Goal: Task Accomplishment & Management: Manage account settings

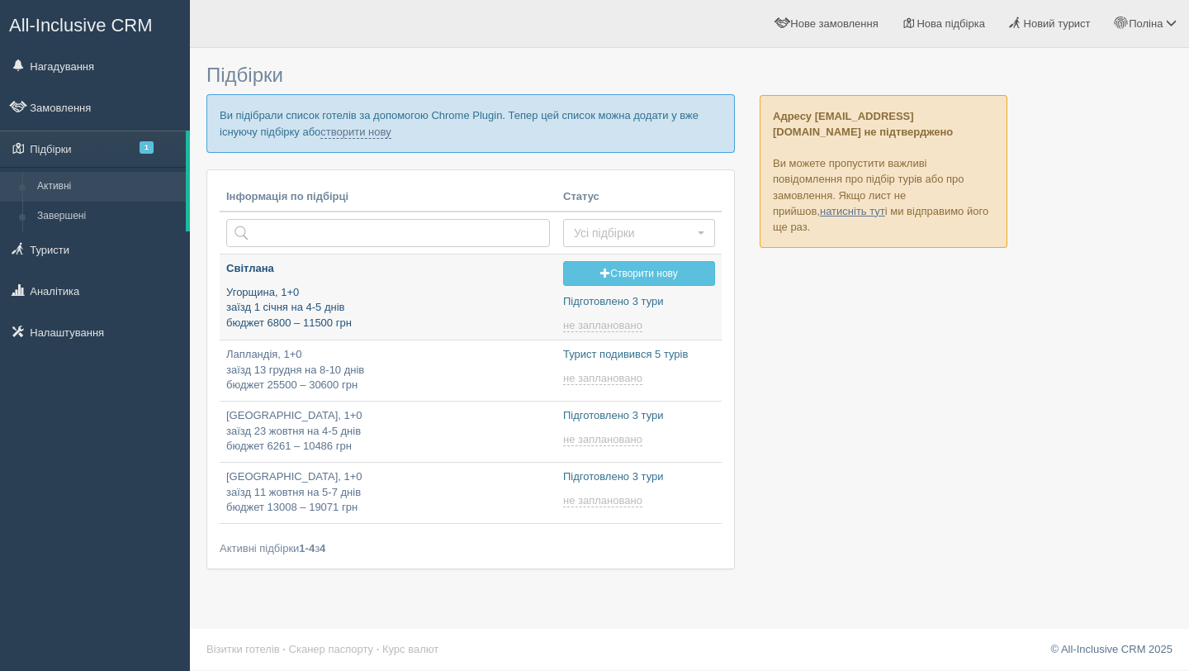
type input "[DATE] 11:55"
click at [338, 313] on p "Угорщина, 1+0 заїзд 1 січня на 4-5 днів бюджет 6800 – 11500 грн" at bounding box center [388, 308] width 324 height 46
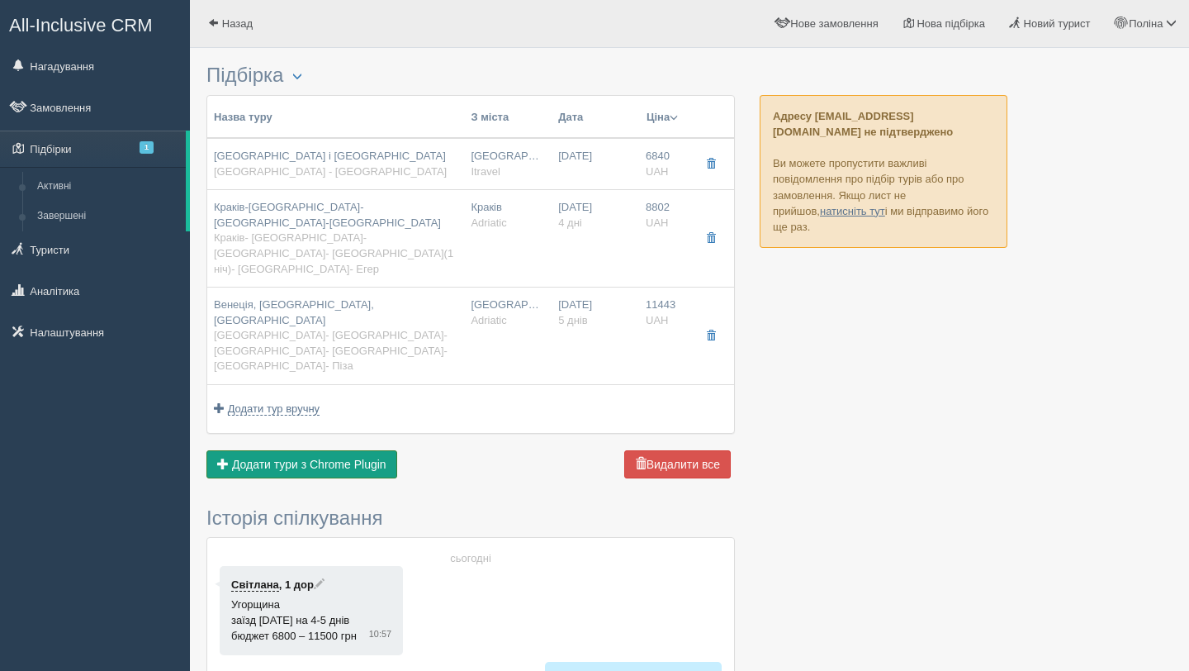
click at [375, 458] on span "Додати тури з Chrome Plugin" at bounding box center [309, 464] width 154 height 13
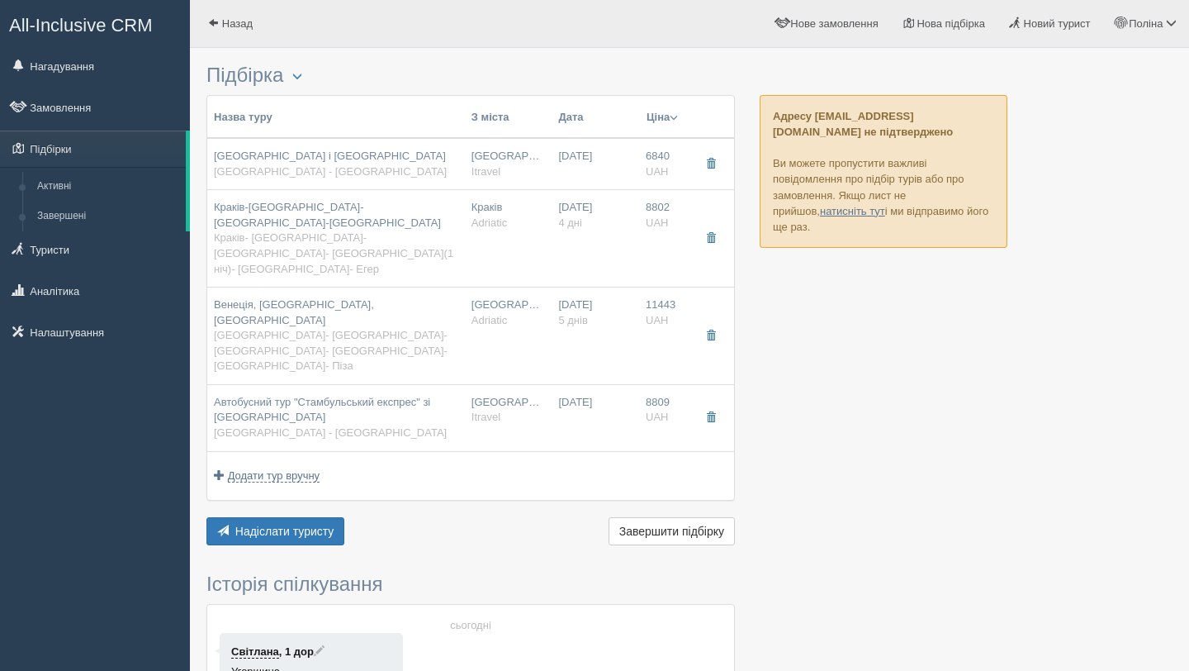
click at [653, 121] on button "Ціна" at bounding box center [662, 117] width 33 height 18
click at [611, 142] on link "Спочатку дешеві" at bounding box center [603, 140] width 160 height 27
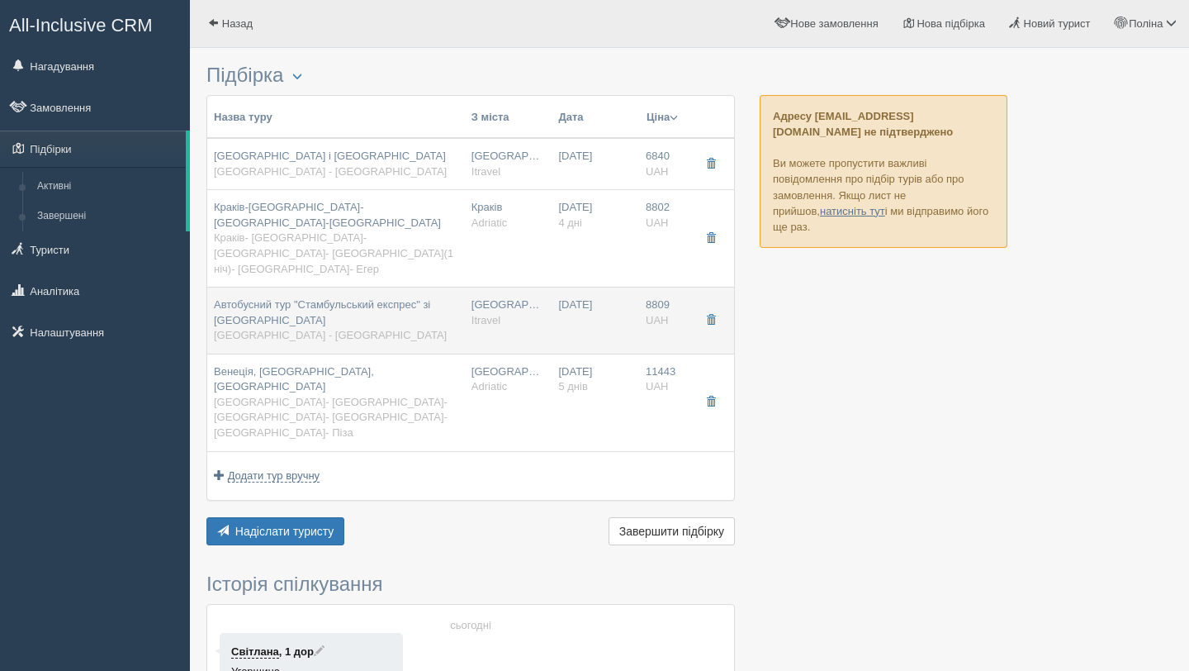
click at [374, 297] on div "Автобусний тур "Стамбульський експрес" зі Львова Львів - Стамбул" at bounding box center [336, 320] width 244 height 46
type input "Автобусний тур "Стамбульський експрес" зі Львова"
type input "[GEOGRAPHIC_DATA] - [GEOGRAPHIC_DATA]"
type input "[URL][DOMAIN_NAME]"
type input "Itravel"
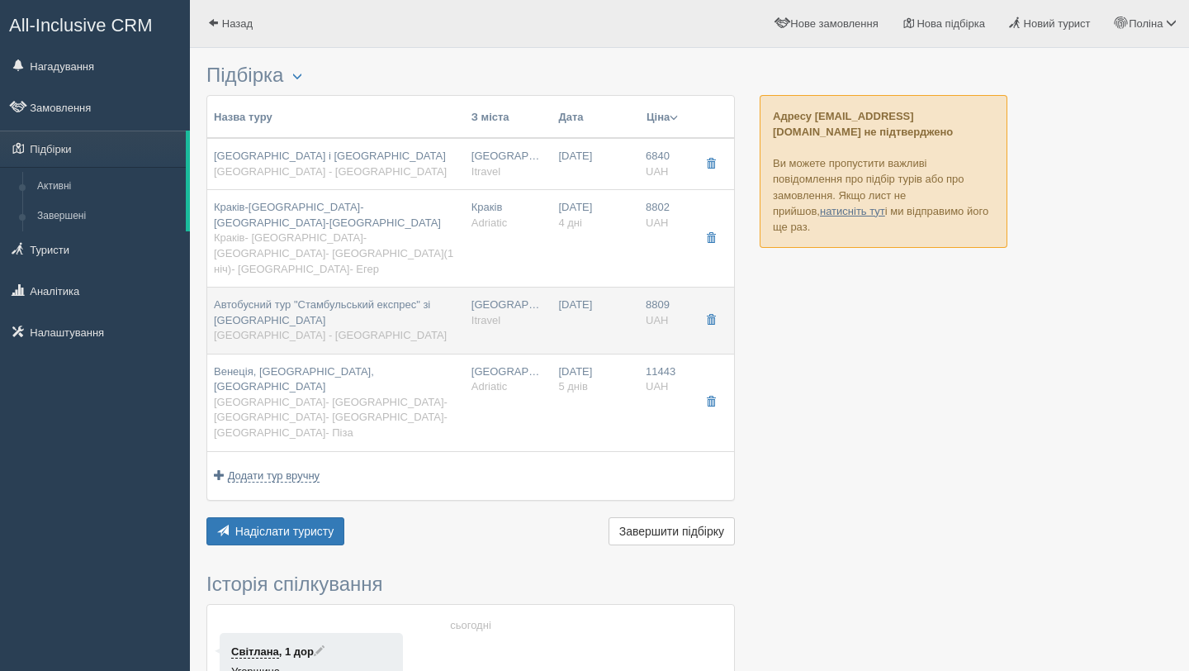
type input "8809"
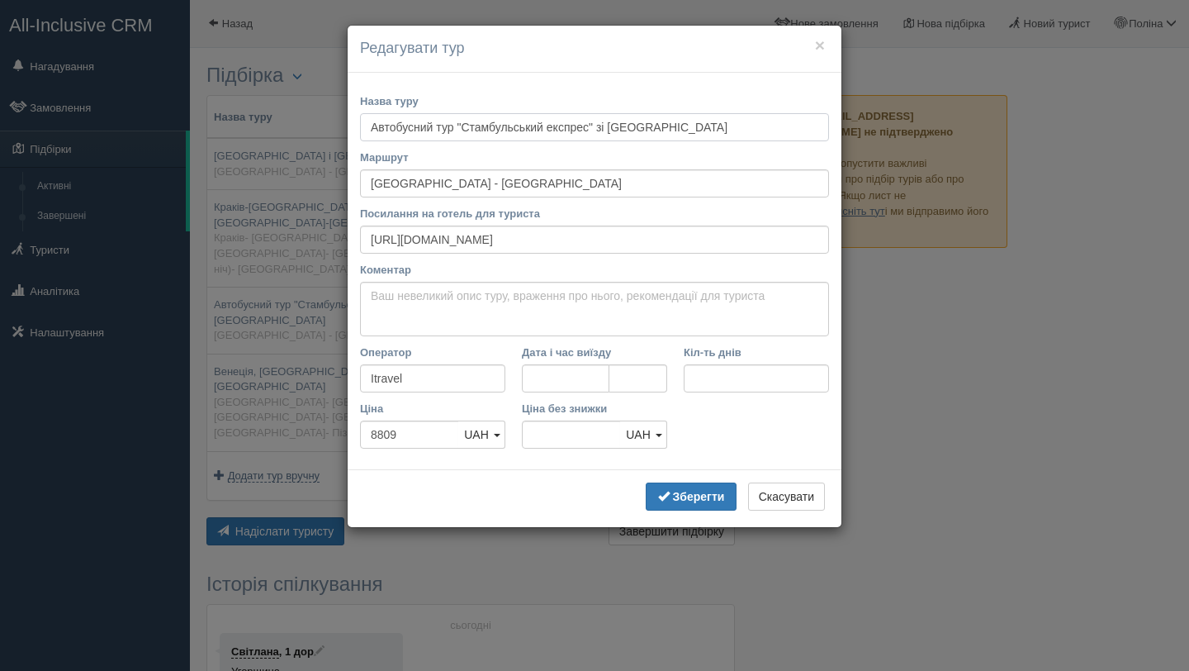
click at [607, 124] on input "Автобусний тур "Стамбульський експрес" зі Львова" at bounding box center [594, 127] width 469 height 28
drag, startPoint x: 467, startPoint y: 127, endPoint x: 343, endPoint y: 129, distance: 123.9
click at [343, 129] on div "× Редагувати тур Назва туру Автобусний тур "Стамбул зі Львова Маршрут Львів - С…" at bounding box center [594, 335] width 1189 height 671
click at [487, 125] on input "Стамбул зі Львова" at bounding box center [594, 127] width 469 height 28
click at [684, 493] on b "Зберегти" at bounding box center [699, 496] width 52 height 13
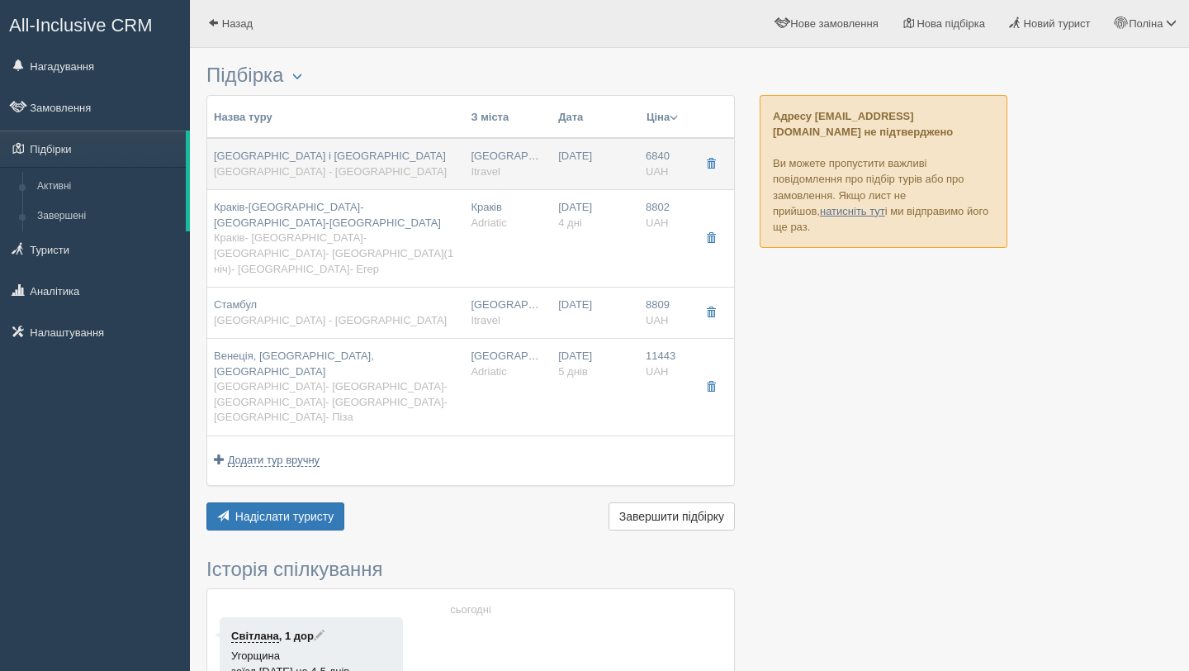
click at [502, 160] on td "[GEOGRAPHIC_DATA] Itravel" at bounding box center [508, 164] width 88 height 52
type input "[GEOGRAPHIC_DATA] і [GEOGRAPHIC_DATA]"
type input "[GEOGRAPHIC_DATA] - [GEOGRAPHIC_DATA]"
type input "https://www.i-travel.com.ua/?p=44883"
type input "6840"
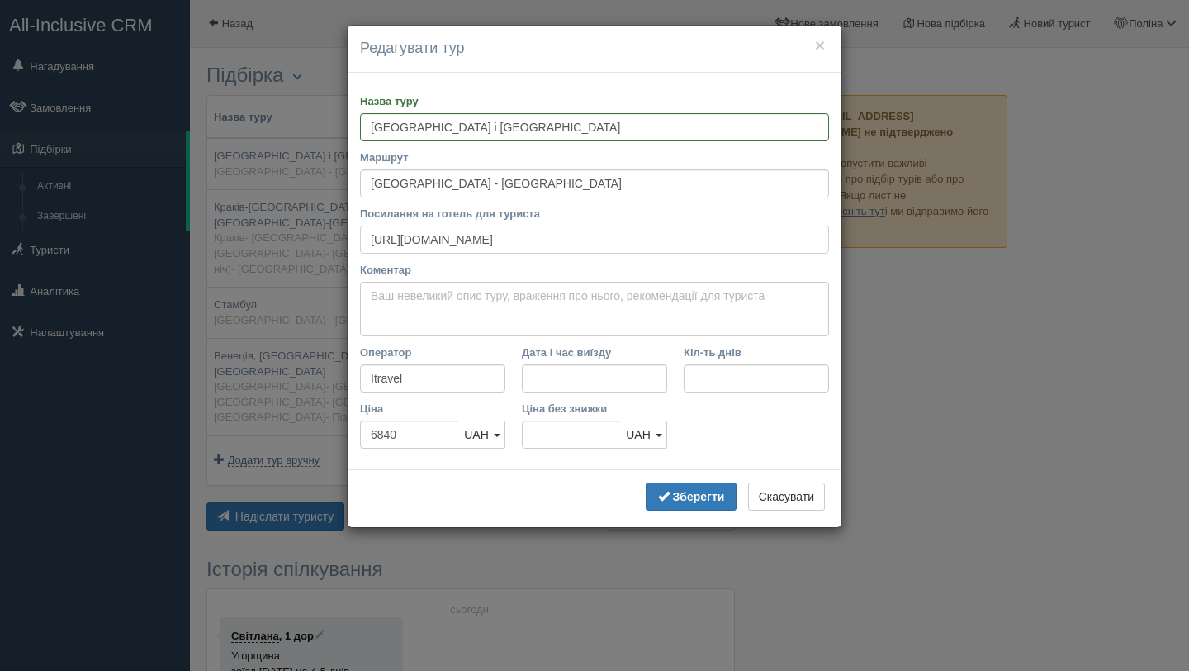
drag, startPoint x: 581, startPoint y: 236, endPoint x: 356, endPoint y: 235, distance: 224.7
click at [356, 235] on div "Назва туру Будапешт і Відень Маршрут Львів - Будапешт Посилання на готель для т…" at bounding box center [595, 271] width 494 height 397
click at [821, 36] on button "×" at bounding box center [820, 44] width 10 height 17
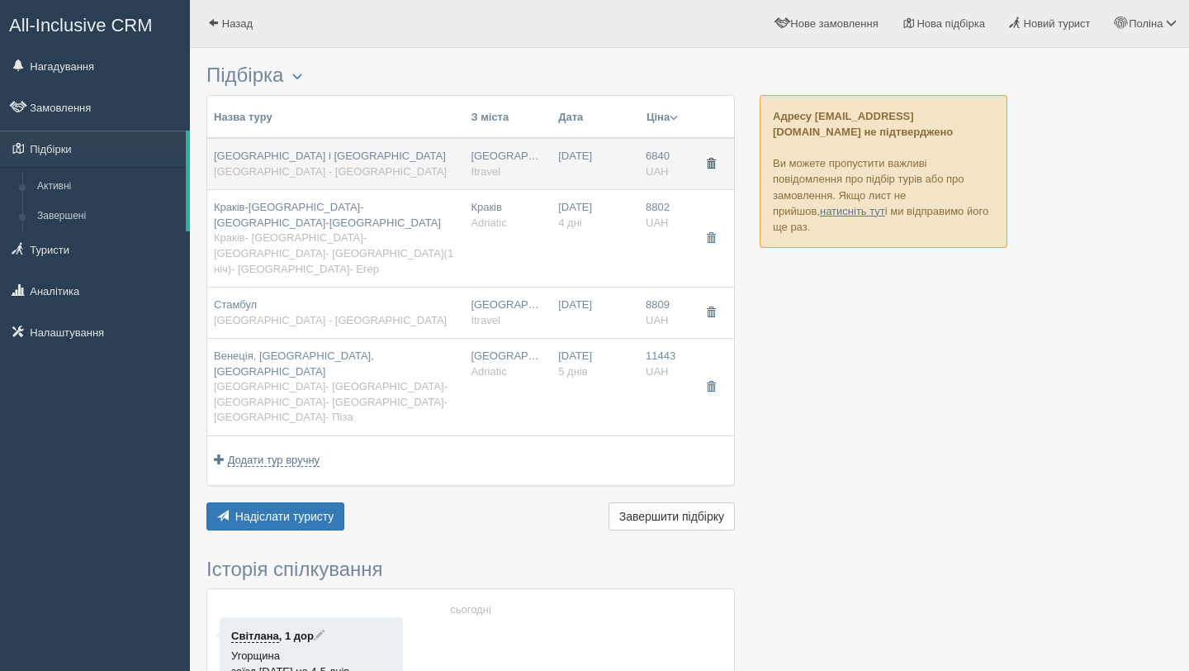
click at [711, 166] on span "button" at bounding box center [711, 164] width 10 height 10
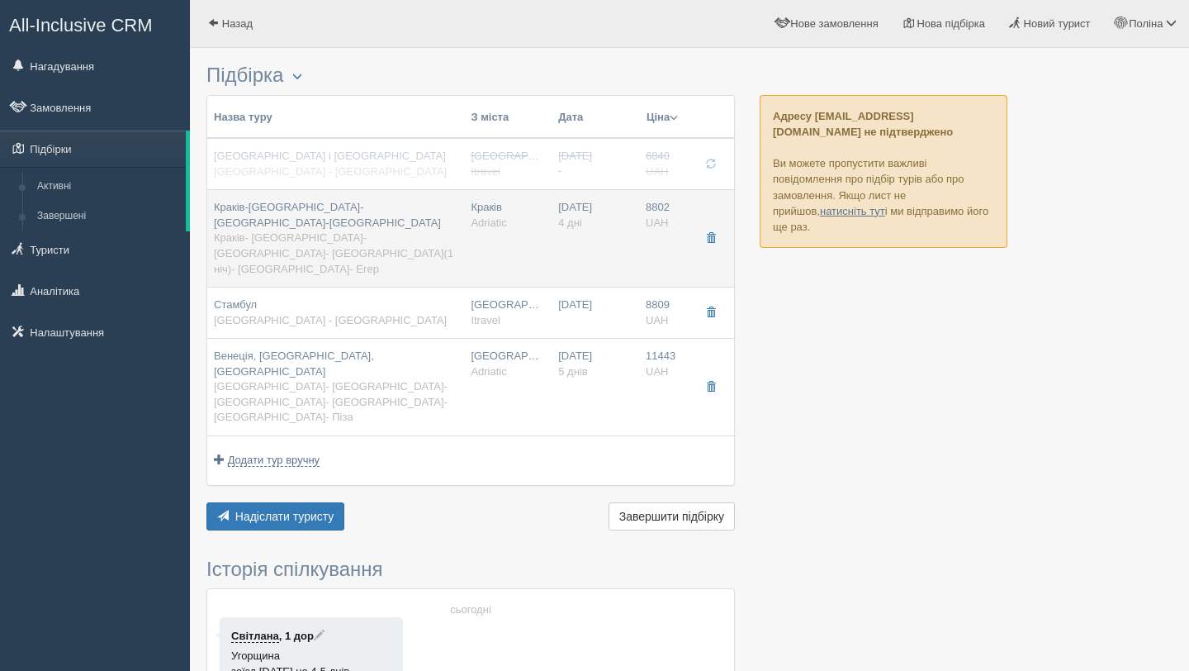
click at [418, 231] on span "Краків- [GEOGRAPHIC_DATA]- [GEOGRAPHIC_DATA]- [GEOGRAPHIC_DATA](1 ніч)- [GEOGRA…" at bounding box center [334, 252] width 240 height 43
type input "Краків-[GEOGRAPHIC_DATA]-[GEOGRAPHIC_DATA]-[GEOGRAPHIC_DATA]"
type input "Краків- [GEOGRAPHIC_DATA]- [GEOGRAPHIC_DATA]- [GEOGRAPHIC_DATA](1 ніч)- [GEOGRA…"
type input "https://adriatic-travel.com.ua/tour/evropeyska-mozaika-krakiv-praga-viden-budap…"
type input "Adriatic"
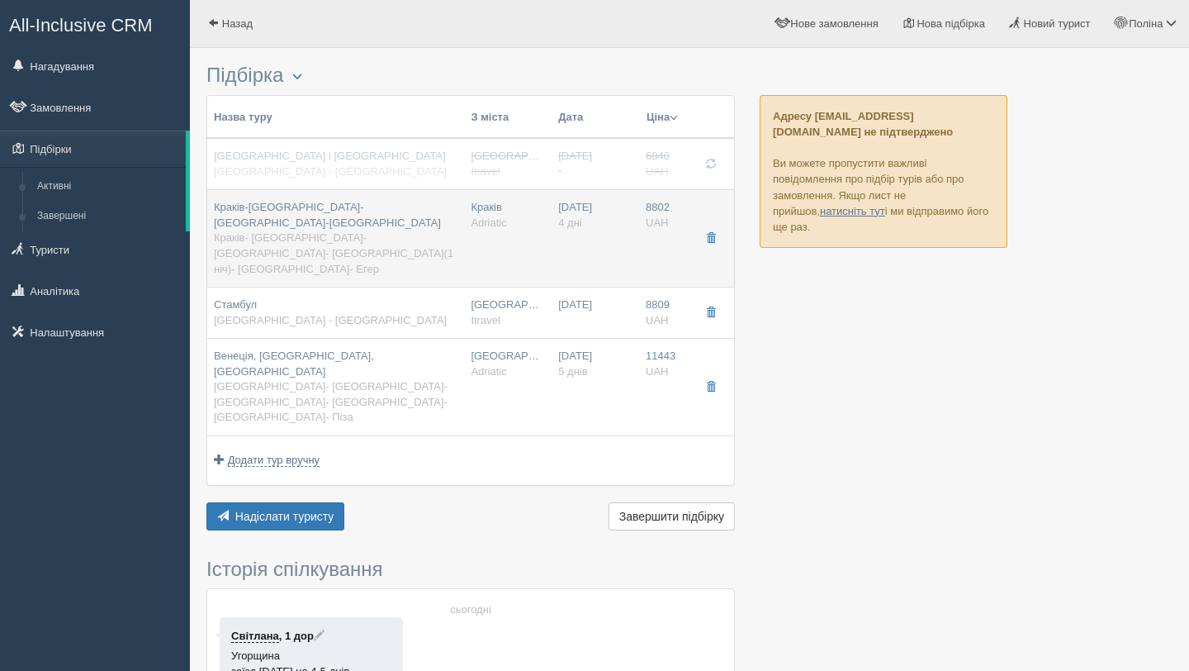
type input "4"
type input "8802"
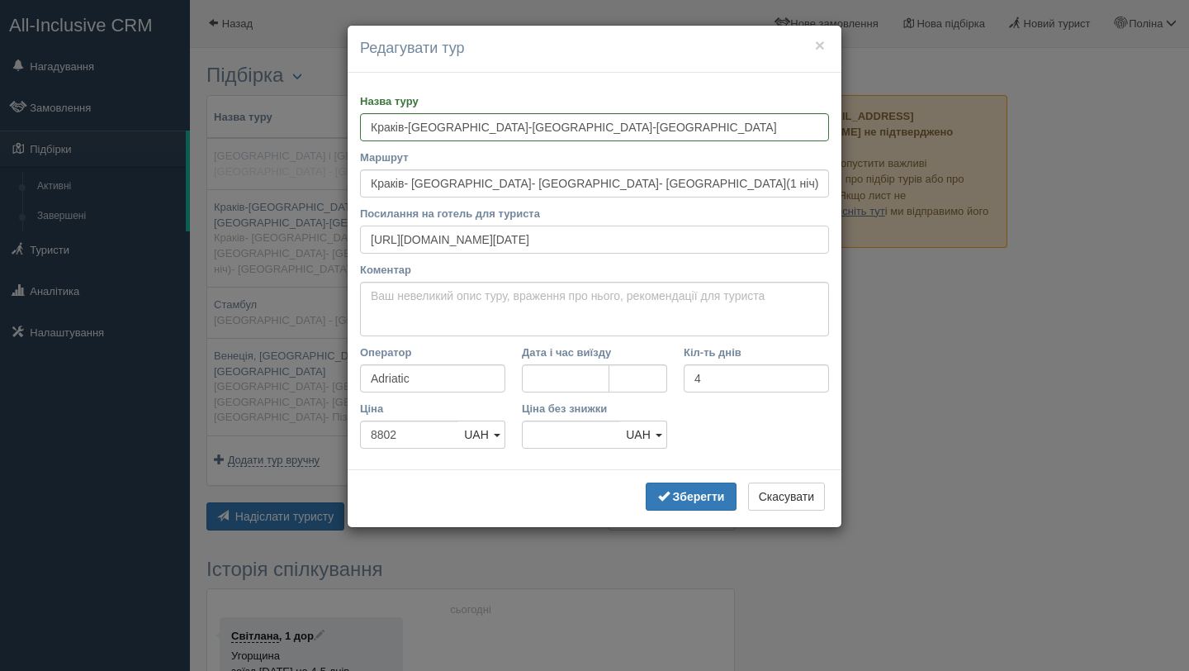
scroll to position [0, 116]
drag, startPoint x: 360, startPoint y: 240, endPoint x: 839, endPoint y: 250, distance: 479.2
click at [839, 250] on div "Назва туру Краків-Прага-Відень-Будапешт Маршрут Краків- Прага- Відень- Будапешт…" at bounding box center [595, 271] width 494 height 397
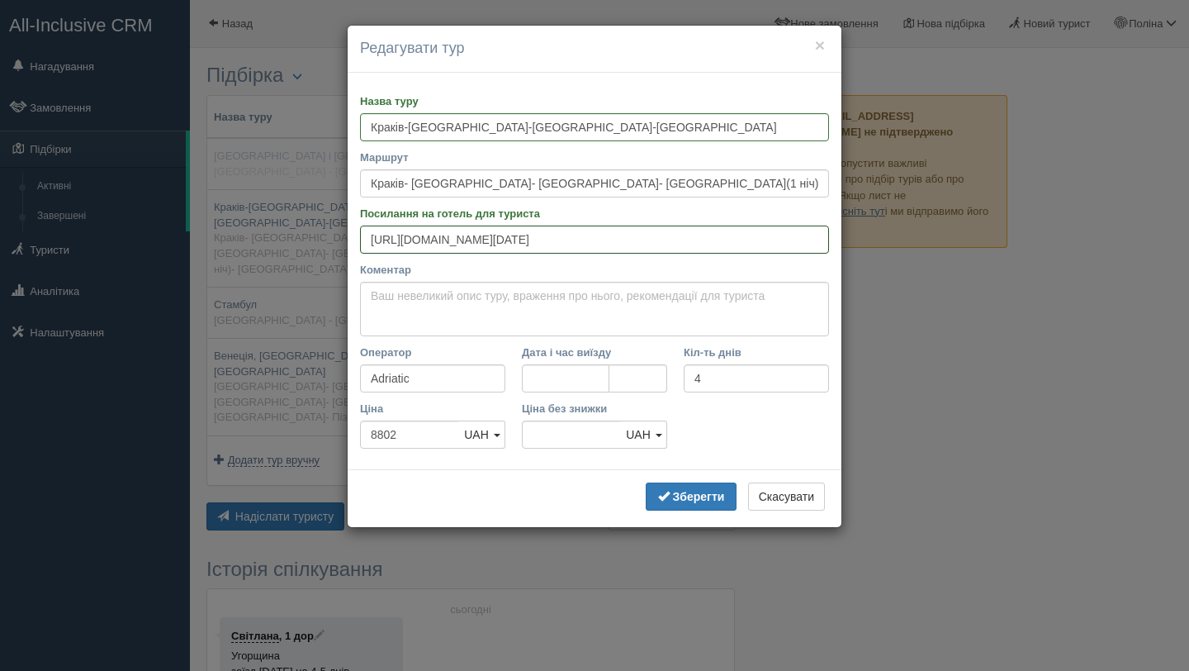
scroll to position [0, 0]
click at [826, 43] on h4 "Редагувати тур" at bounding box center [594, 48] width 469 height 21
click at [815, 48] on button "×" at bounding box center [820, 44] width 10 height 17
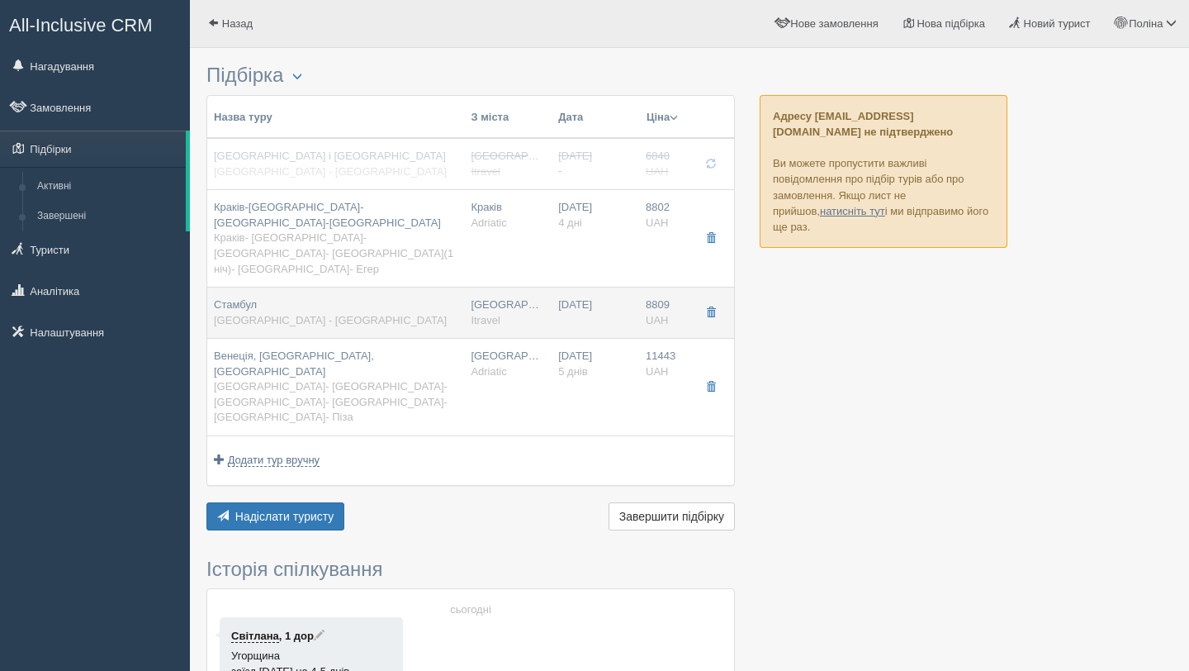
click at [417, 287] on td "Стамбул Львів - Стамбул" at bounding box center [335, 312] width 257 height 51
type input "Стамбул"
type input "[GEOGRAPHIC_DATA] - [GEOGRAPHIC_DATA]"
type input "[URL][DOMAIN_NAME]"
type input "Itravel"
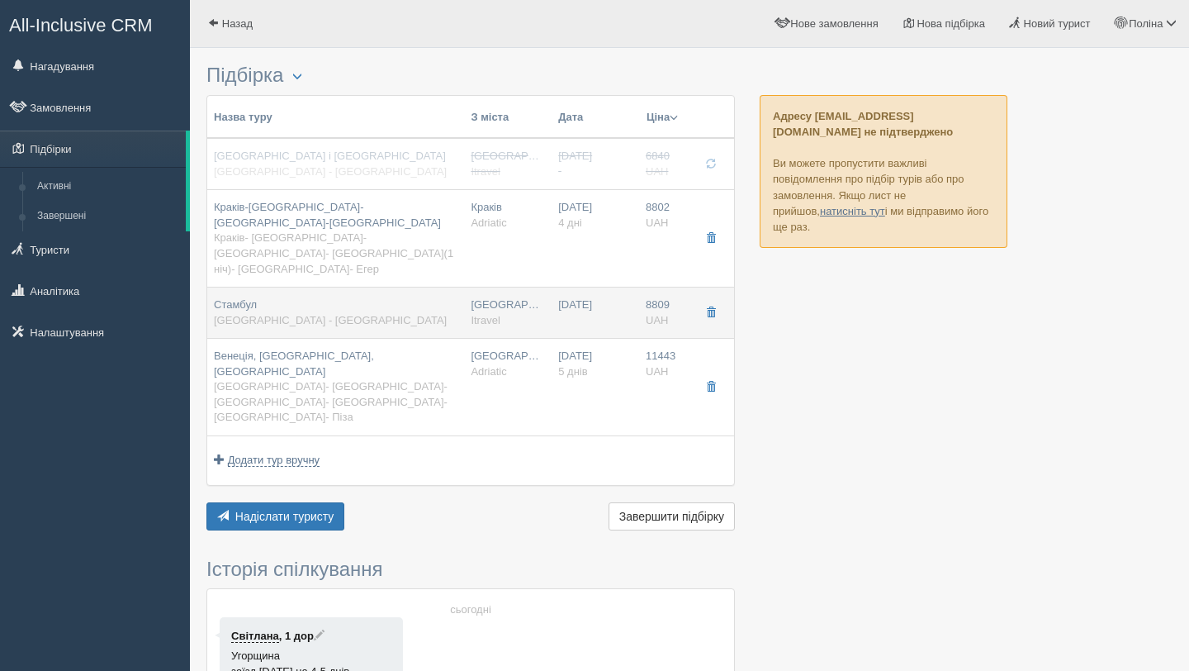
type input "8809"
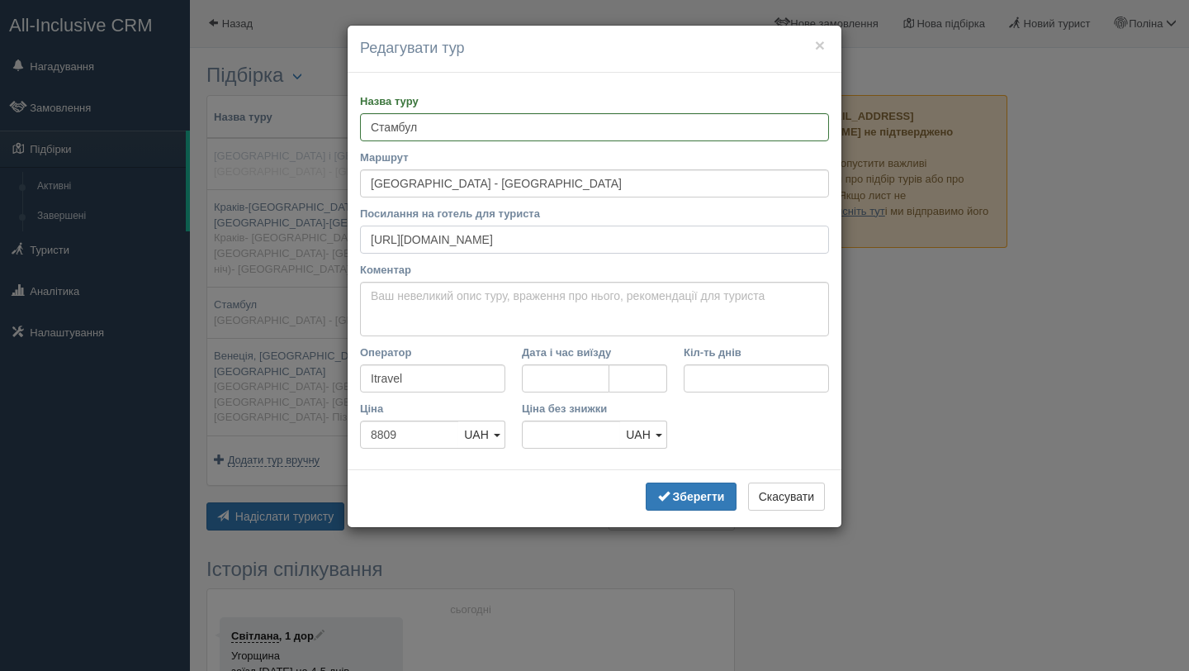
drag, startPoint x: 610, startPoint y: 235, endPoint x: 384, endPoint y: 239, distance: 226.4
click at [384, 239] on input "[URL][DOMAIN_NAME]" at bounding box center [594, 239] width 469 height 28
click at [823, 45] on button "×" at bounding box center [820, 44] width 10 height 17
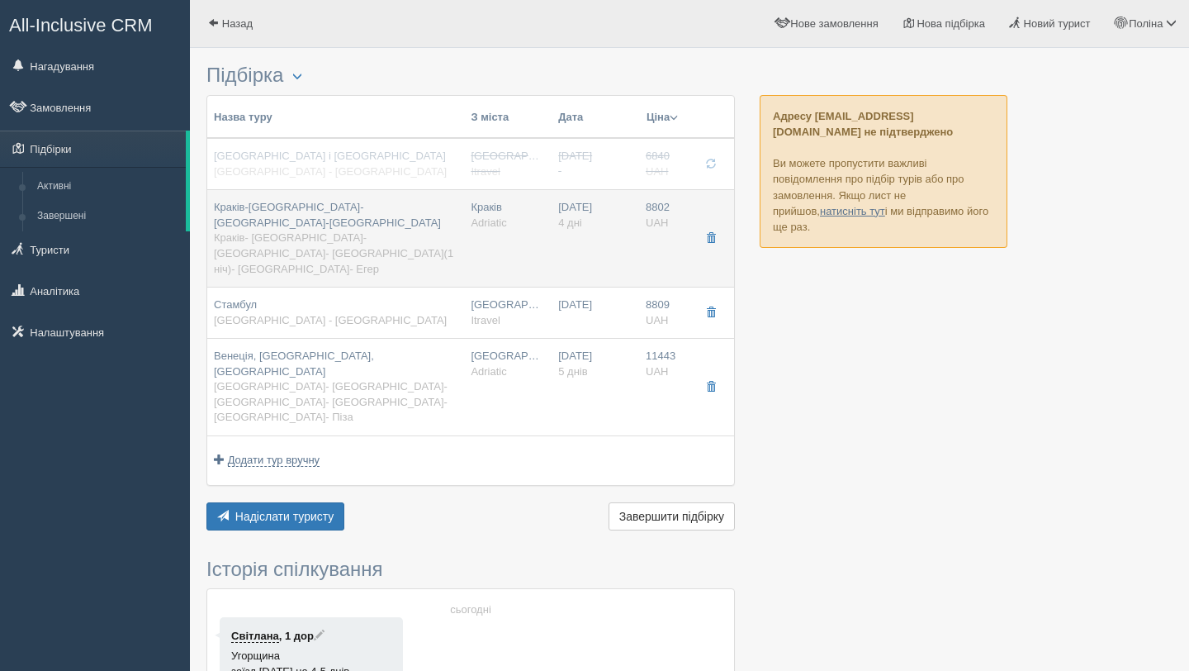
click at [354, 243] on div "Краків-Прага-Відень-Будапешт Краків- Прага- Відень- Будапешт(1 ніч)- Егерсалок-…" at bounding box center [336, 238] width 244 height 77
type input "Краків-[GEOGRAPHIC_DATA]-[GEOGRAPHIC_DATA]-[GEOGRAPHIC_DATA]"
type input "Краків- [GEOGRAPHIC_DATA]- [GEOGRAPHIC_DATA]- [GEOGRAPHIC_DATA](1 ніч)- [GEOGRA…"
type input "https://adriatic-travel.com.ua/tour/evropeyska-mozaika-krakiv-praga-viden-budap…"
type input "Adriatic"
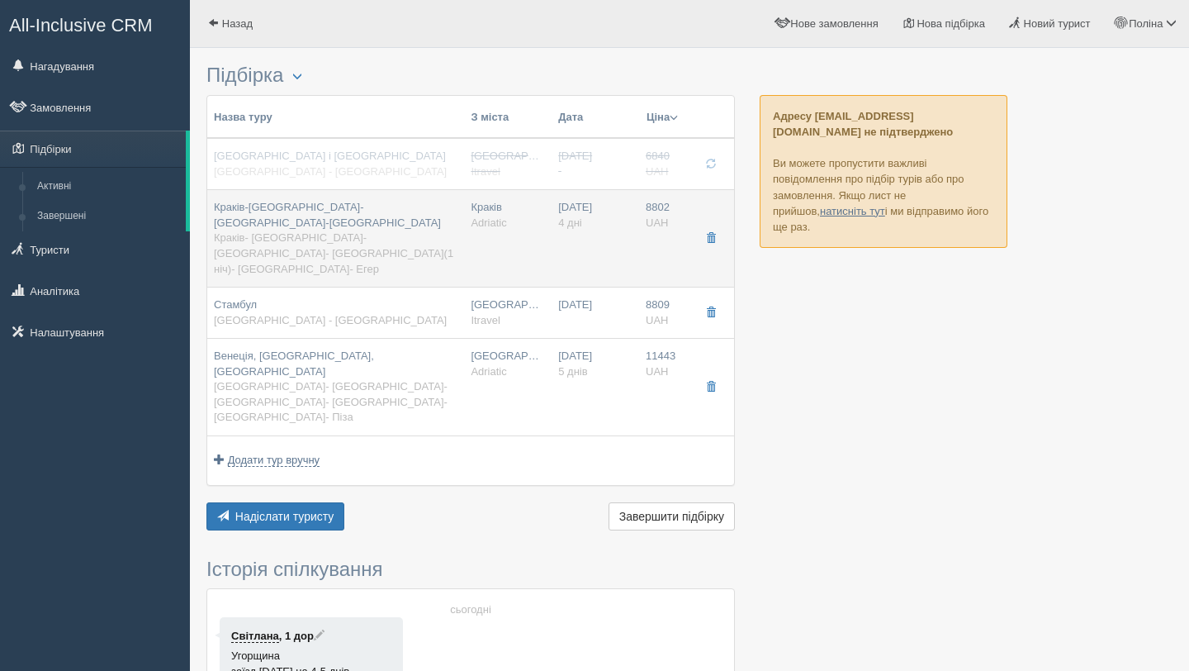
type input "4"
type input "8802"
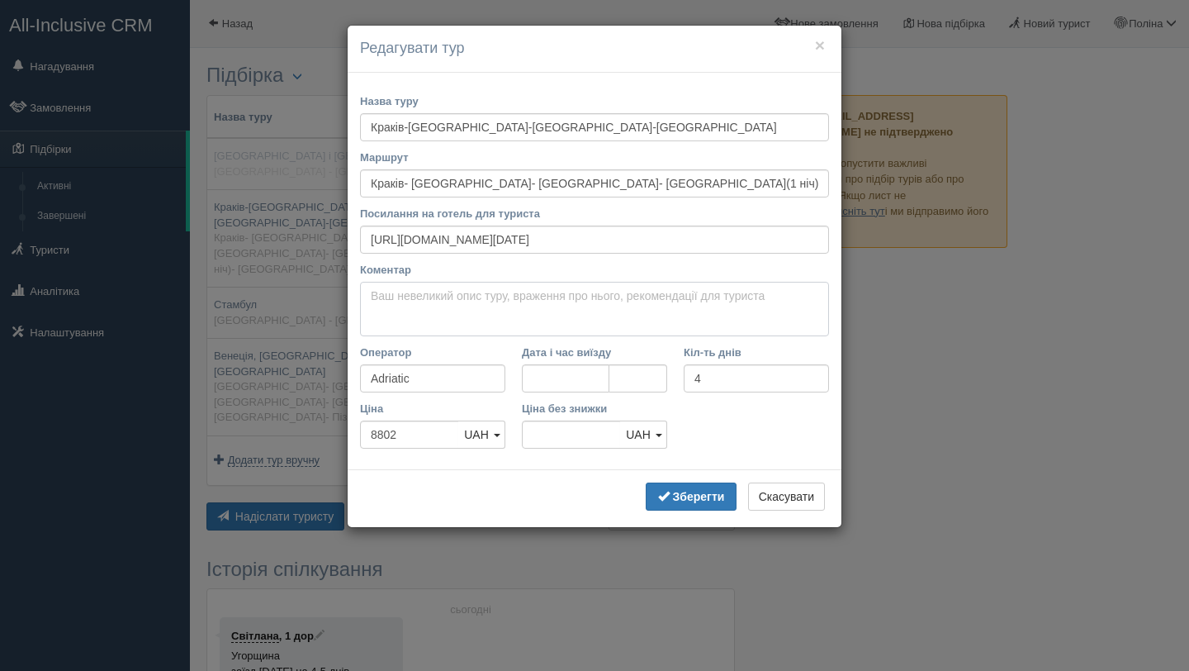
click at [408, 287] on textarea "Коментар" at bounding box center [594, 309] width 469 height 55
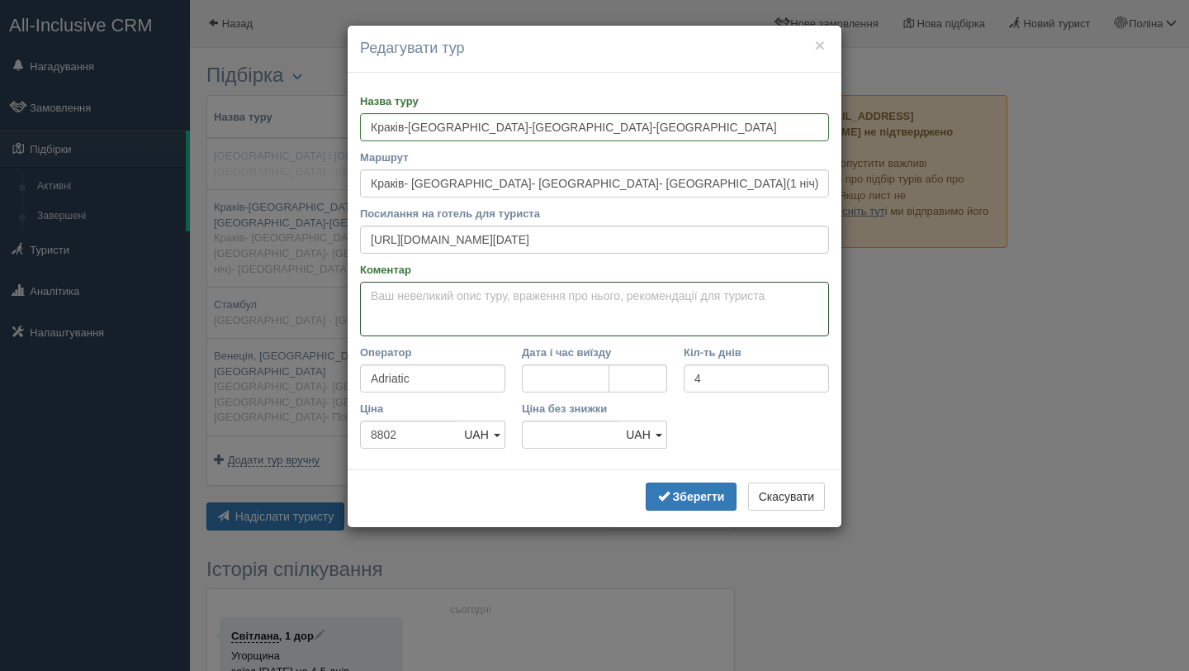
paste textarea "[URL][DOMAIN_NAME]"
type textarea "[URL][DOMAIN_NAME]"
drag, startPoint x: 705, startPoint y: 290, endPoint x: 320, endPoint y: 292, distance: 384.9
click at [320, 292] on div "× Редагувати тур Назва туру Краків-Прага-Відень-Будапешт Маршрут Краків- Прага-…" at bounding box center [594, 335] width 1189 height 671
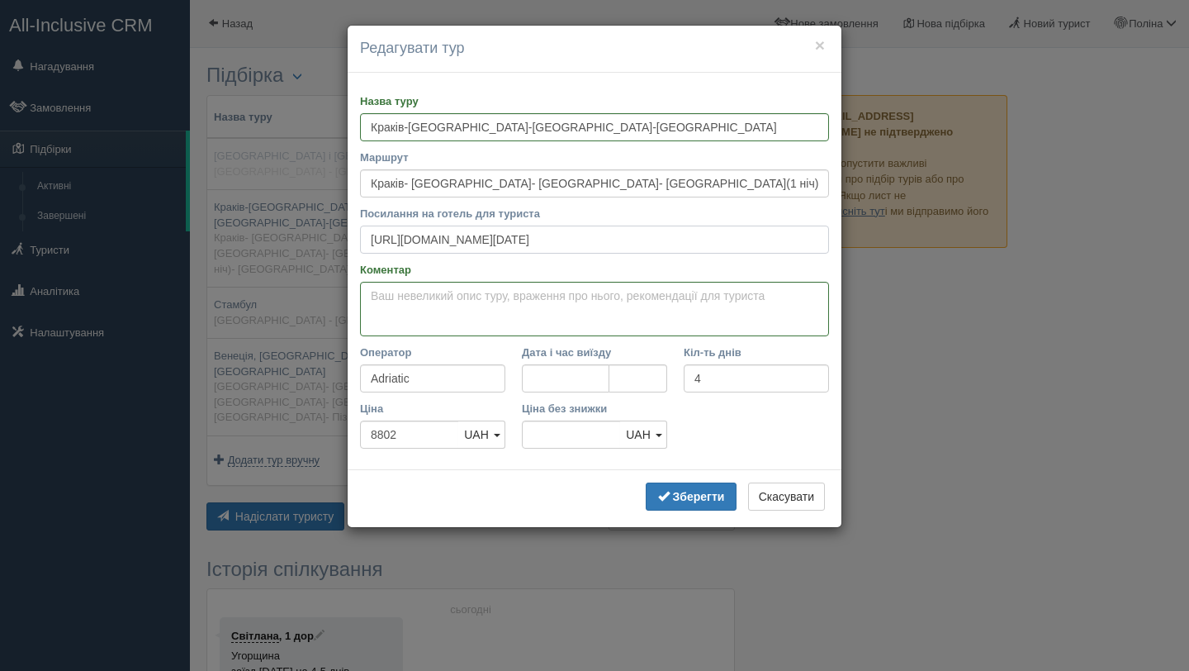
drag, startPoint x: 368, startPoint y: 234, endPoint x: 1023, endPoint y: 271, distance: 656.1
click at [1023, 271] on div "× Редагувати тур Назва туру Краків-Прага-Відень-Будапешт Маршрут Краків- Прага-…" at bounding box center [594, 335] width 1189 height 671
paste input "[URL][DOMAIN_NAME]"
type input "[URL][DOMAIN_NAME]"
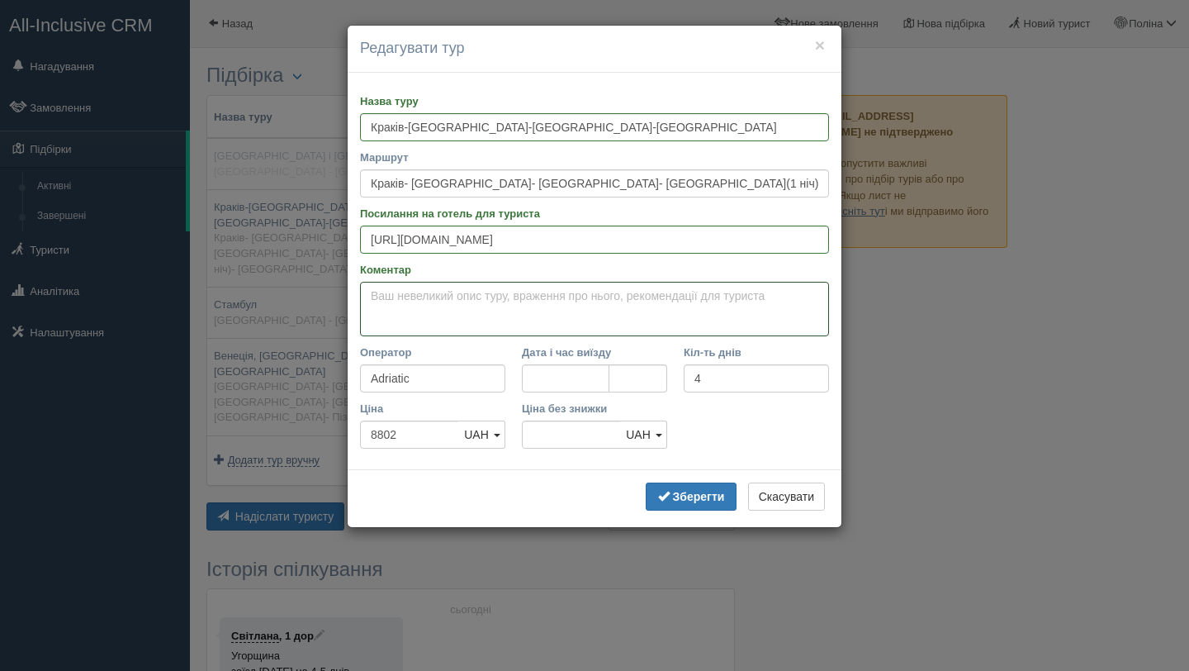
click at [416, 309] on textarea "Коментар" at bounding box center [594, 309] width 469 height 55
click at [367, 295] on textarea "Виїзд групи зі Львова о 7:30" at bounding box center [594, 309] width 469 height 55
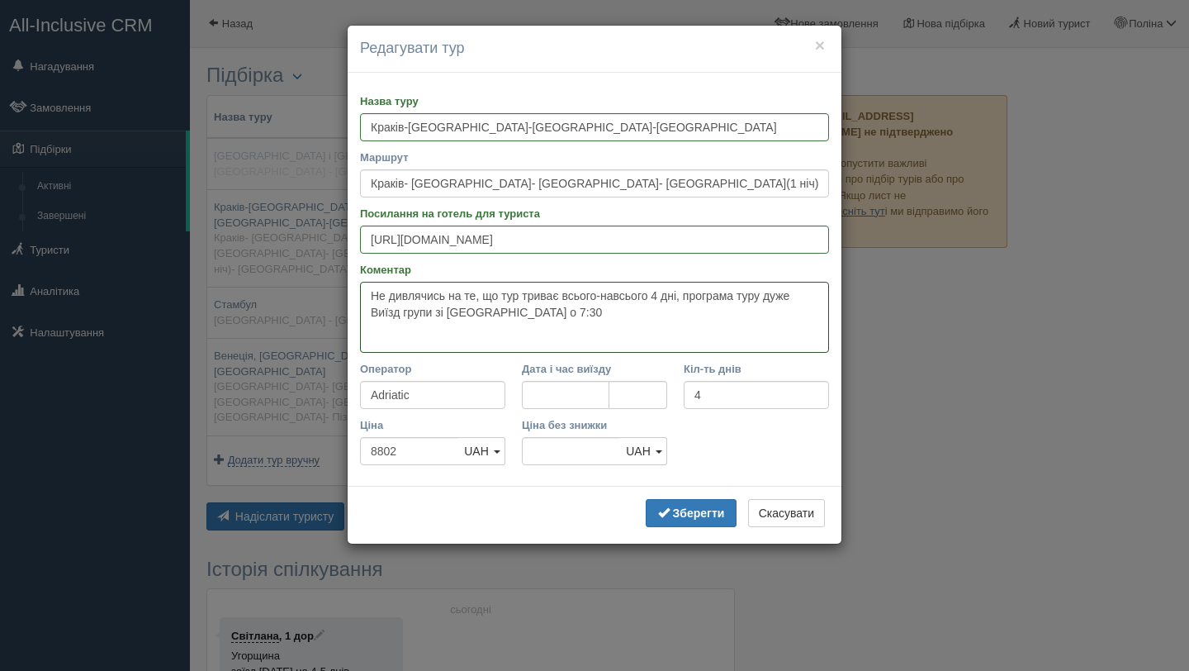
click at [778, 296] on textarea "Не дивлячись на те, що тур триває всього-навсього 4 дні, програма туру дуже Виї…" at bounding box center [594, 317] width 469 height 71
click at [814, 298] on textarea "Не дивлячись на те, що тур триває всього-навсього 4 дні, програма тура дуже Виї…" at bounding box center [594, 317] width 469 height 71
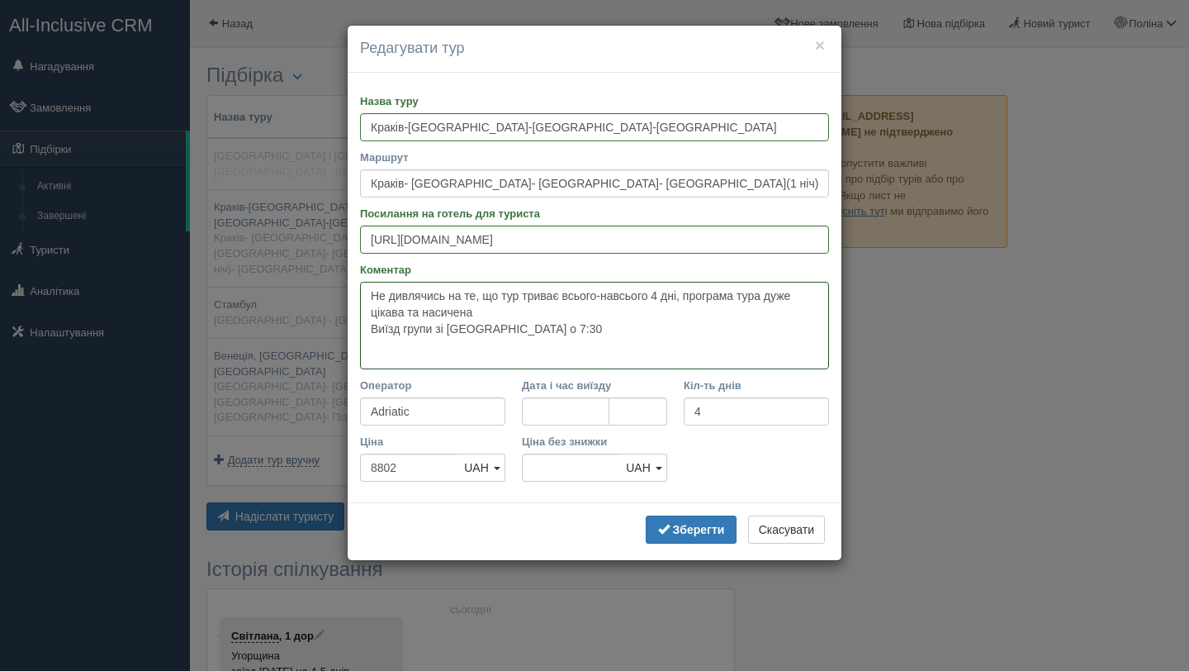
click at [625, 334] on textarea "Не дивлячись на те, що тур триває всього-навсього 4 дні, програма тура дуже цік…" at bounding box center [594, 326] width 469 height 88
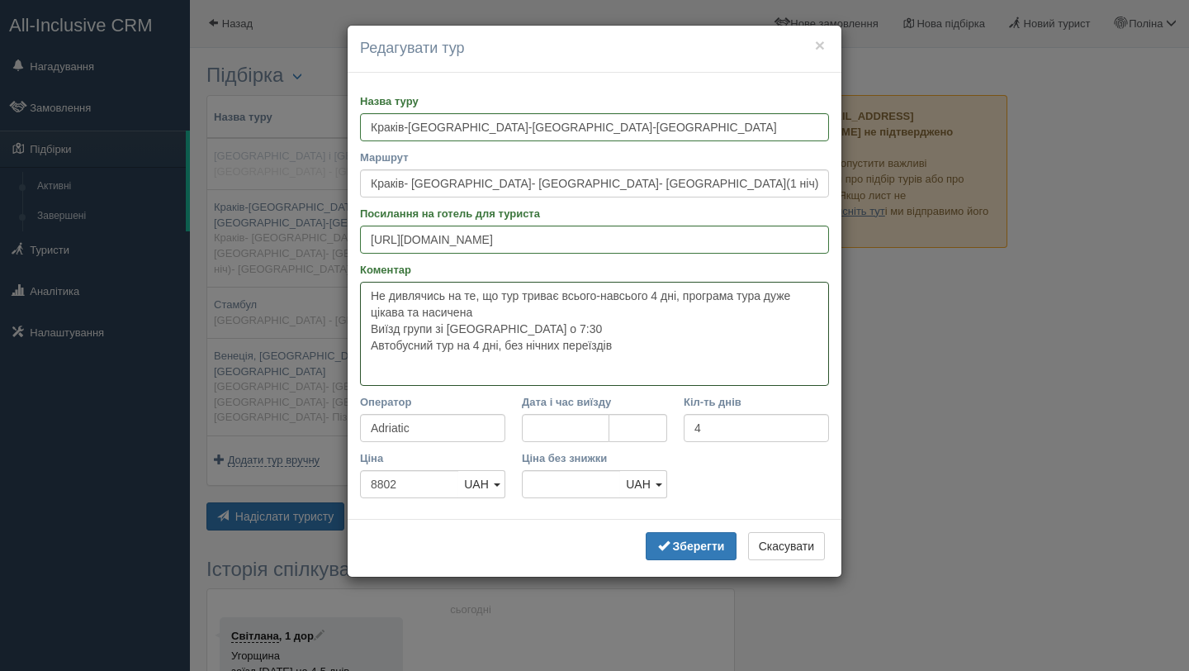
paste textarea "Відвідаємо такі чарівні міста: Краків (Польща), Прага (Чехія), Відень (Австрія)…"
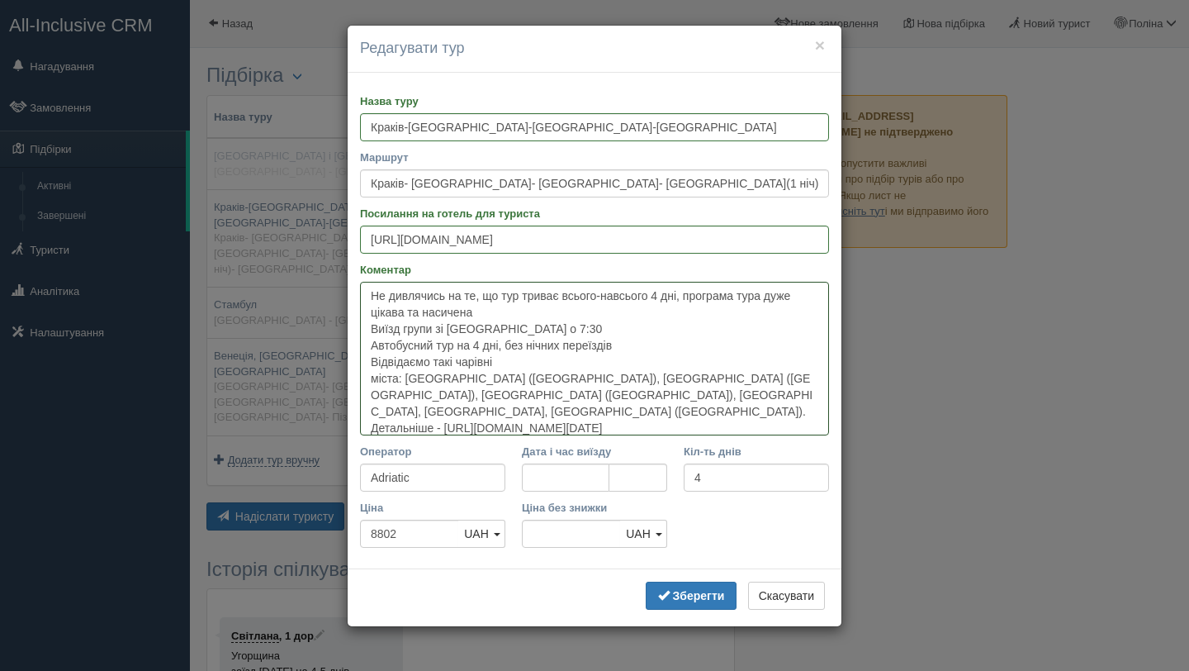
drag, startPoint x: 475, startPoint y: 397, endPoint x: 709, endPoint y: 416, distance: 234.5
click at [709, 416] on textarea "Не дивлячись на те, що тур триває всього-навсього 4 дні, програма тура дуже цік…" at bounding box center [594, 359] width 469 height 154
paste textarea "У вартість туру включено 2 екскурсії по місту: Прага та Відень. Детальніше - ht…"
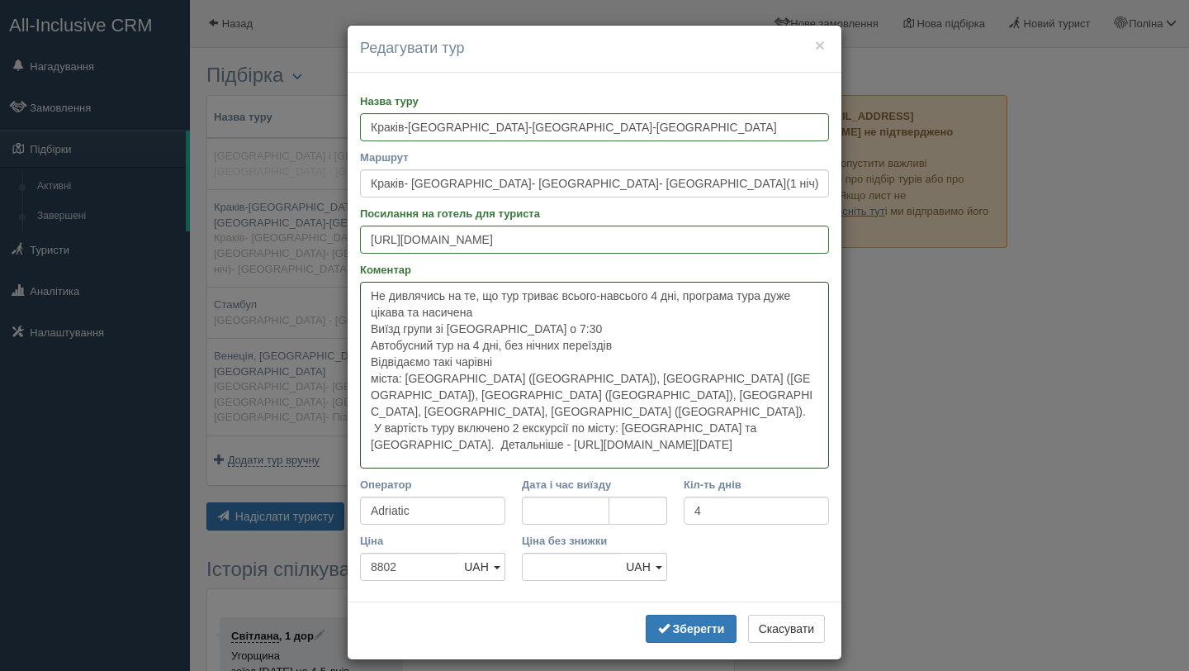
drag, startPoint x: 369, startPoint y: 423, endPoint x: 603, endPoint y: 455, distance: 236.0
click at [603, 455] on textarea "Не дивлячись на те, що тур триває всього-навсього 4 дні, програма тура дуже цік…" at bounding box center [594, 375] width 469 height 187
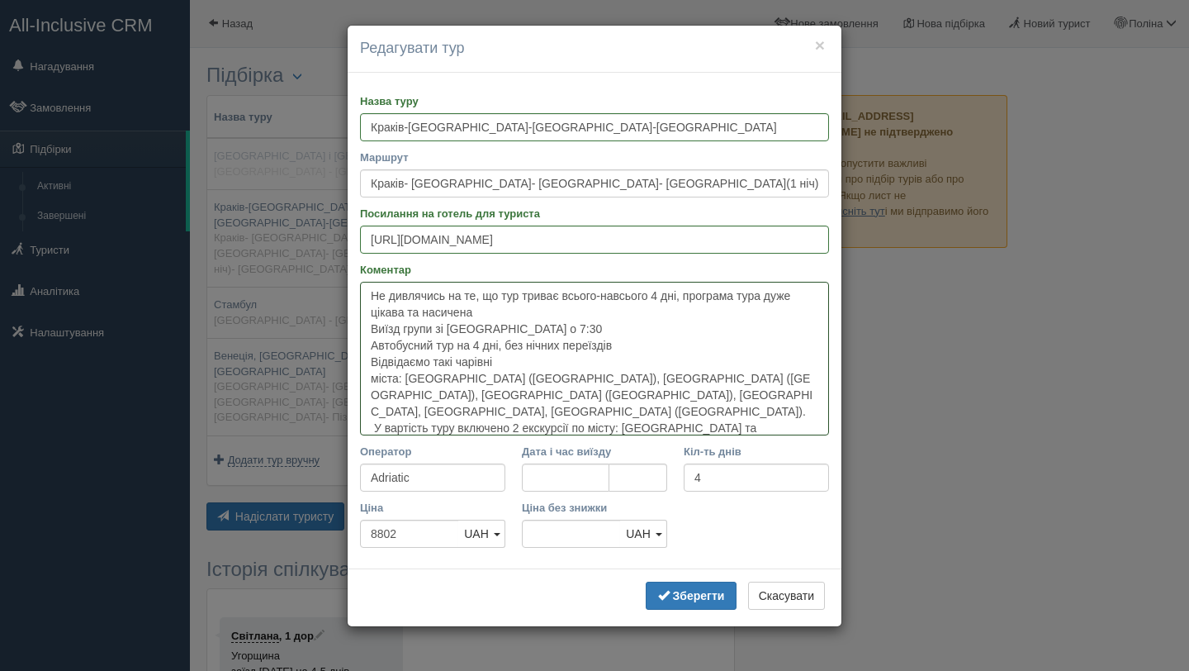
drag, startPoint x: 820, startPoint y: 413, endPoint x: 731, endPoint y: 415, distance: 89.2
click at [731, 415] on textarea "Не дивлячись на те, що тур триває всього-навсього 4 дні, програма тура дуже цік…" at bounding box center [594, 359] width 469 height 154
click at [373, 410] on textarea "Не дивлячись на те, що тур триває всього-навсього 4 дні, програма тура дуже цік…" at bounding box center [594, 359] width 469 height 154
click at [735, 412] on textarea "Не дивлячись на те, що тур триває всього-навсього 4 дні, програма тура дуже цік…" at bounding box center [594, 359] width 469 height 154
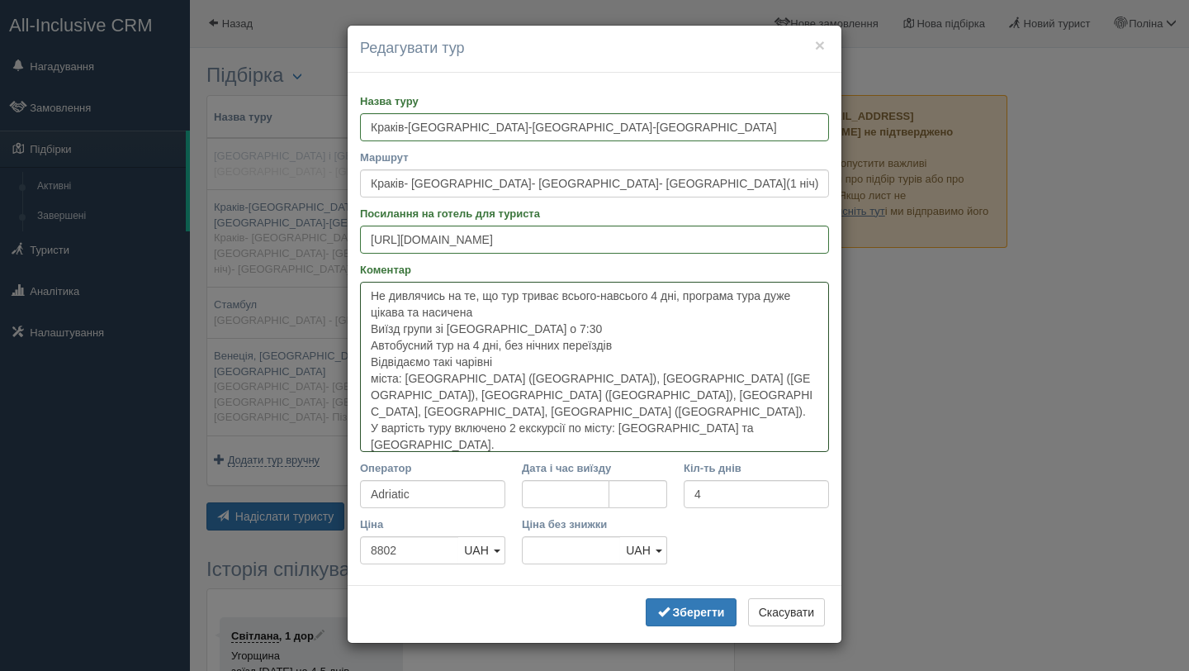
paste textarea "У вартості туру проживання у готелях категорії 3* на території Чехії та Угорщин…"
type textarea "Не дивлячись на те, що тур триває всього-навсього 4 дні, програма тура дуже цік…"
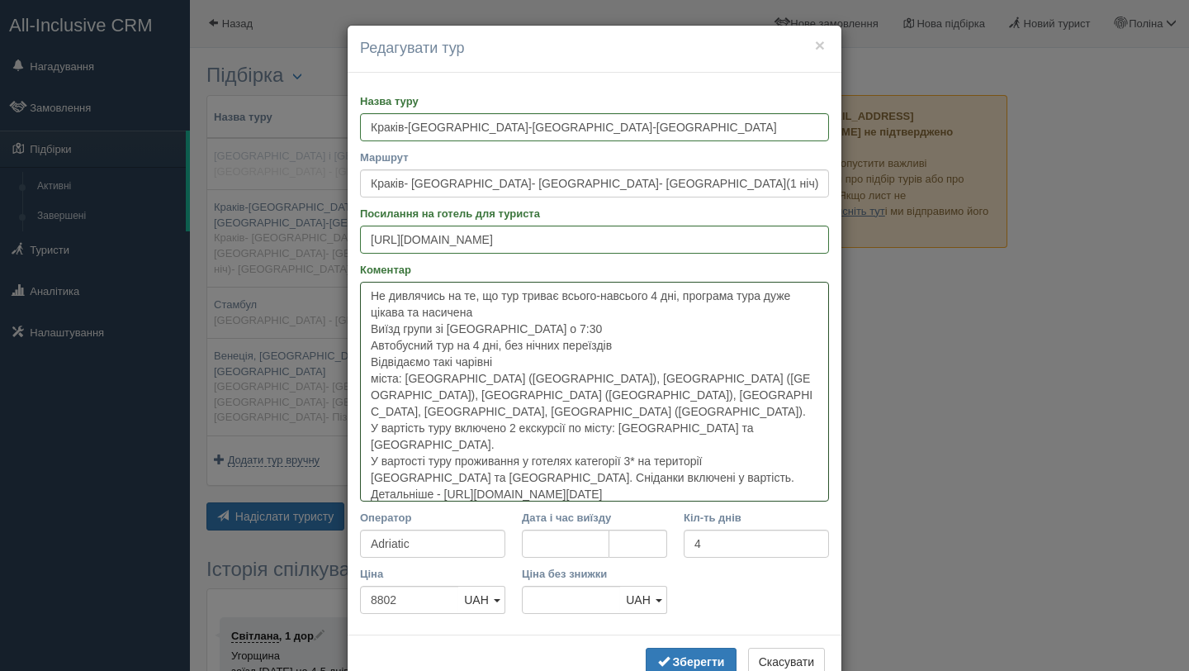
drag, startPoint x: 603, startPoint y: 444, endPoint x: 643, endPoint y: 477, distance: 52.2
click at [643, 477] on textarea "Не дивлячись на те, що тур триває всього-навсього 4 дні, програма тура дуже цік…" at bounding box center [594, 392] width 469 height 220
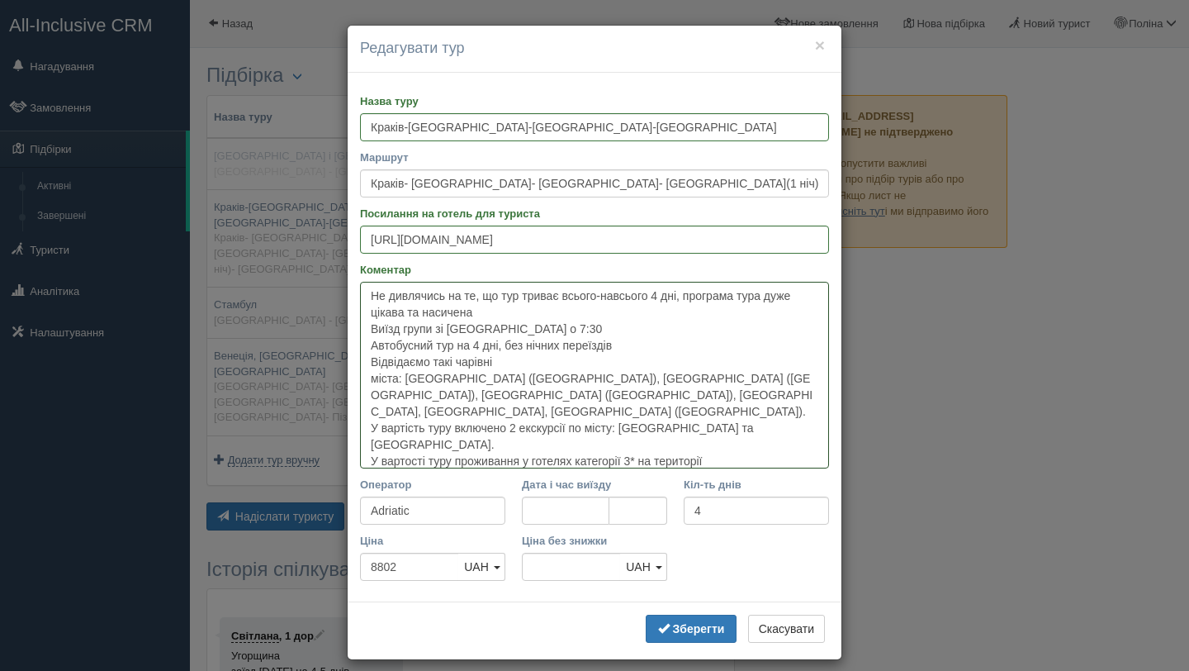
click at [644, 427] on textarea "Не дивлячись на те, що тур триває всього-навсього 4 дні, програма тура дуже цік…" at bounding box center [594, 375] width 469 height 187
click at [645, 449] on textarea "Не дивлячись на те, що тур триває всього-навсього 4 дні, програма тура дуже цік…" at bounding box center [594, 375] width 469 height 187
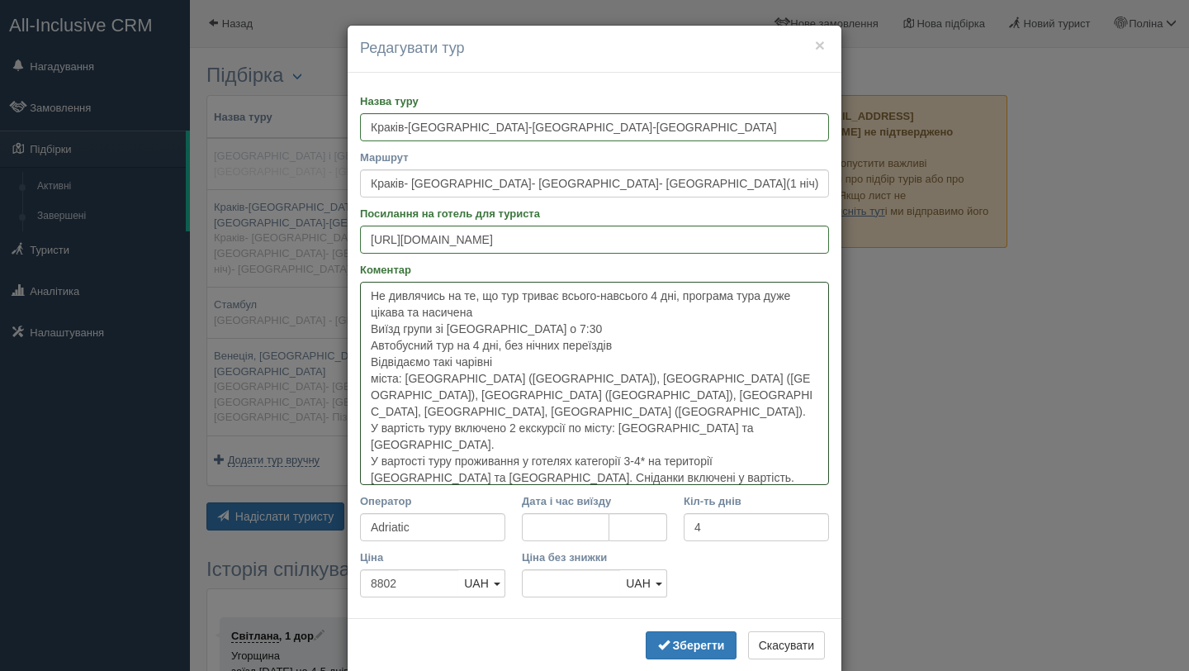
paste textarea "Додатково оплачується: Проїзд в громадському транспорті Факультативні екскурсії…"
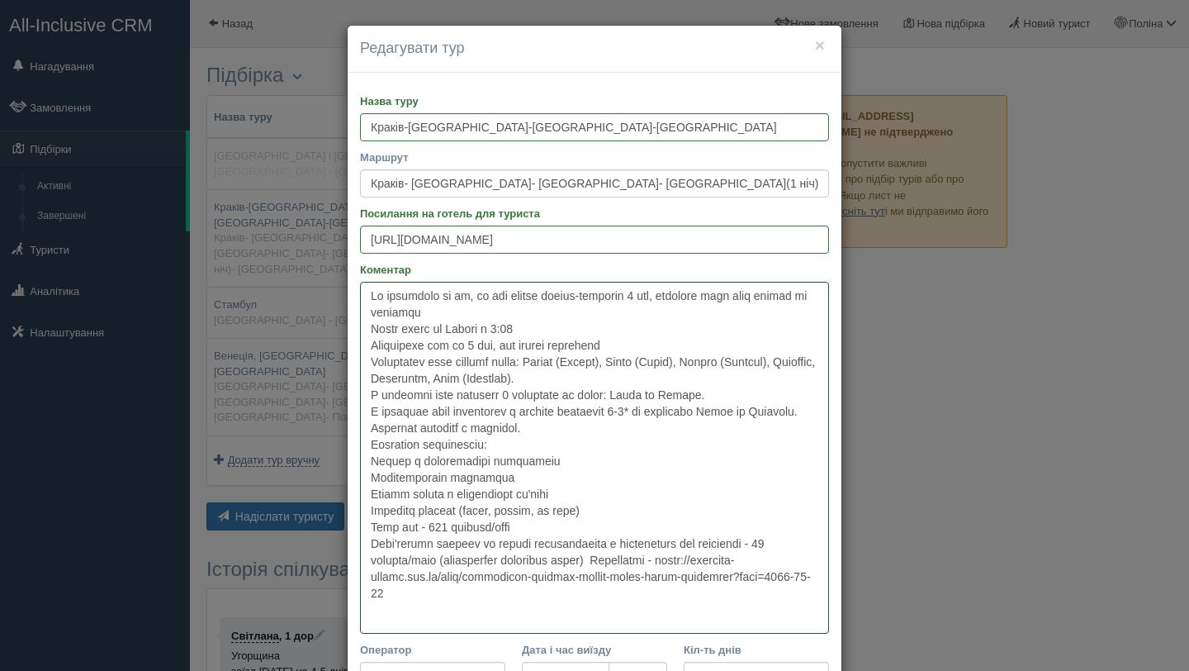
drag, startPoint x: 486, startPoint y: 603, endPoint x: 646, endPoint y: 572, distance: 163.1
click at [646, 572] on textarea "Коментар" at bounding box center [594, 458] width 469 height 352
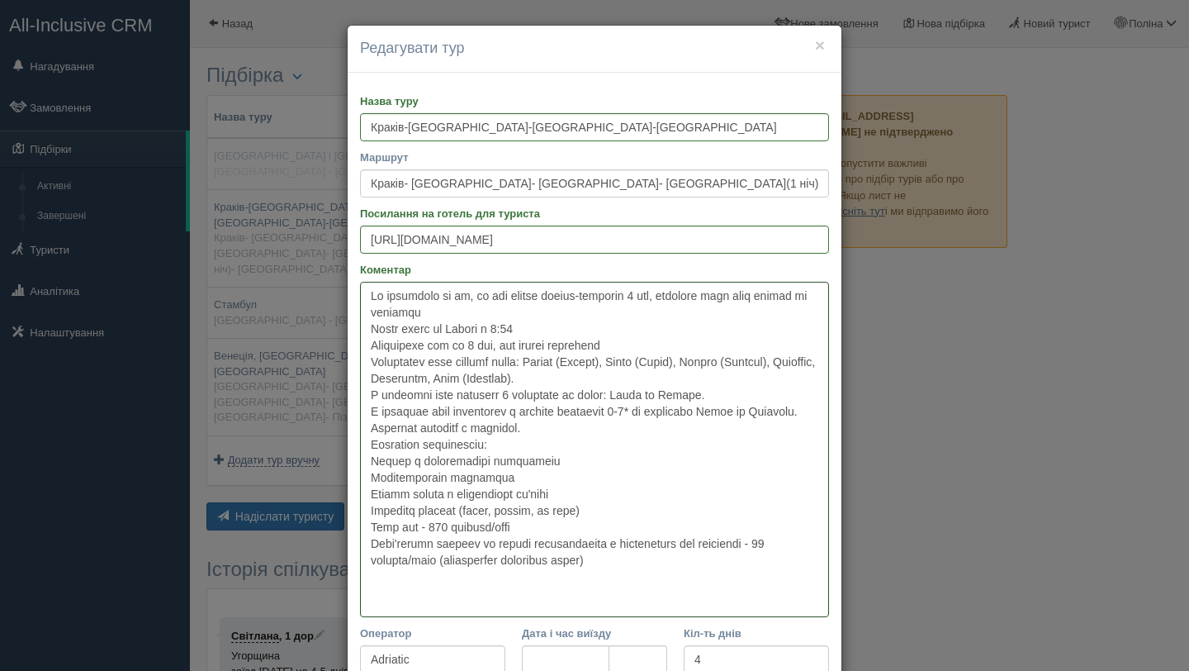
click at [502, 315] on textarea "Коментар" at bounding box center [594, 449] width 469 height 335
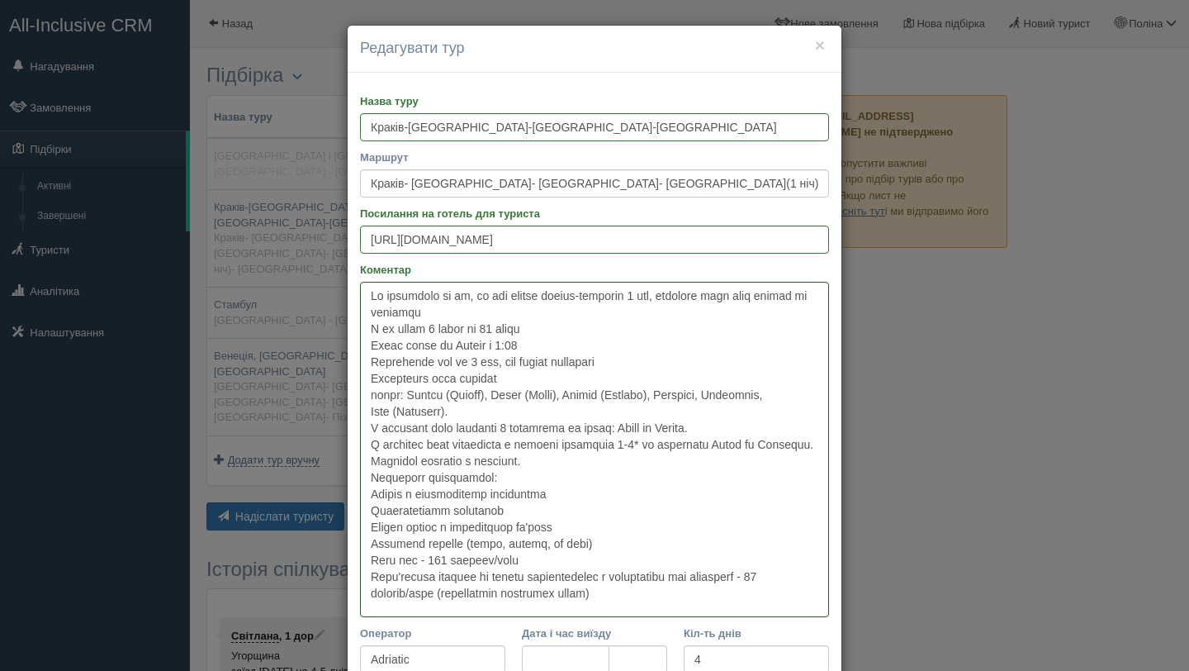
click at [491, 329] on textarea "Коментар" at bounding box center [594, 449] width 469 height 335
click at [477, 329] on textarea "Коментар" at bounding box center [594, 449] width 469 height 335
type textarea "Lo ipsumdolo si am, co adi elitse doeius-temporin 4 utl, etdolore magn aliq eni…"
click at [505, 334] on textarea "Коментар" at bounding box center [594, 449] width 469 height 335
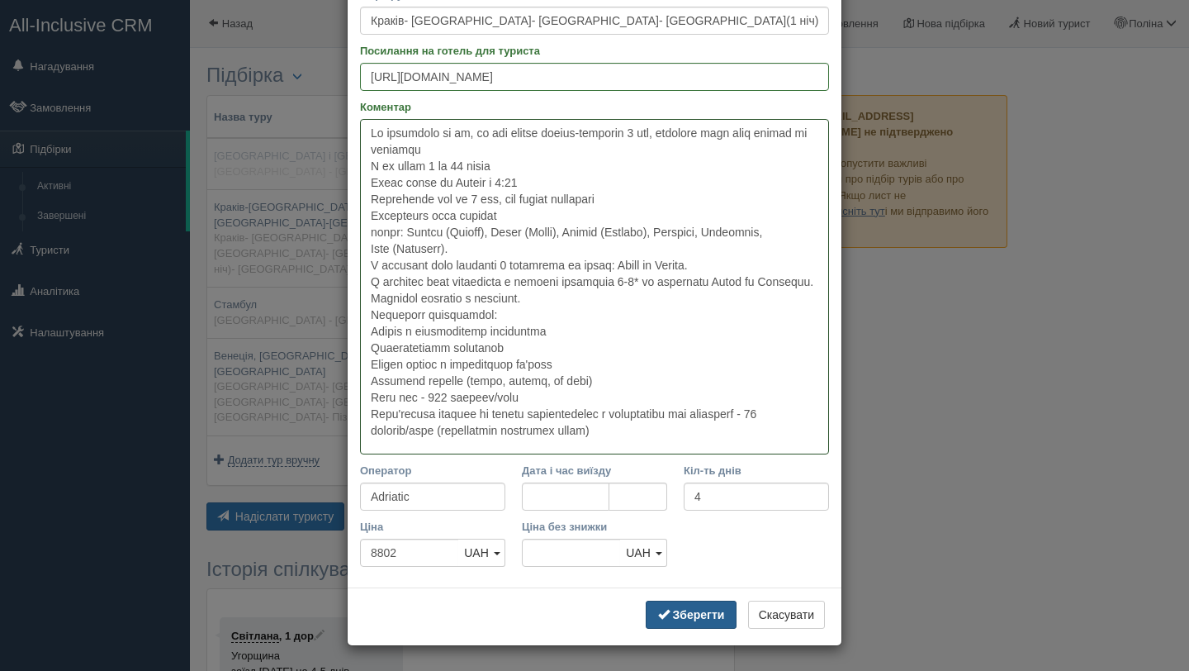
type textarea "Lo ipsumdolo si am, co adi elitse doeius-temporin 4 utl, etdolore magn aliq eni…"
click at [673, 615] on b "Зберегти" at bounding box center [699, 614] width 52 height 13
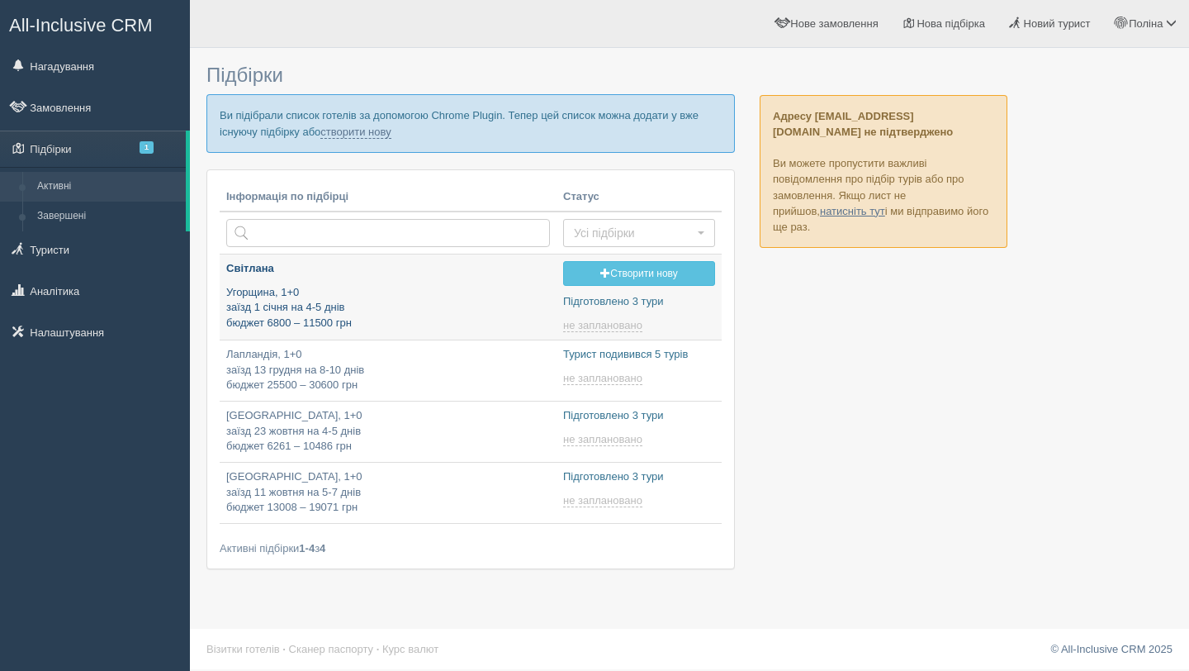
click at [390, 301] on p "Угорщина, 1+0 заїзд 1 січня на 4-5 днів бюджет 6800 – 11500 грн" at bounding box center [388, 308] width 324 height 46
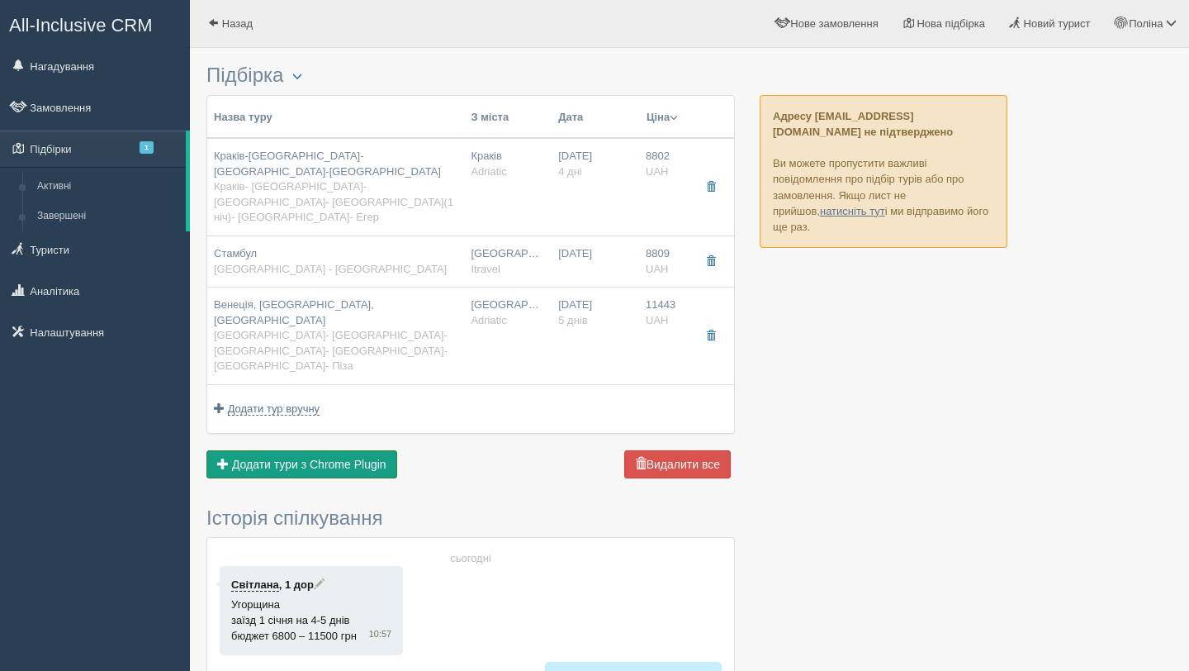
click at [368, 450] on button "Додати з Plugin Додати тури з Chrome Plugin" at bounding box center [301, 464] width 191 height 28
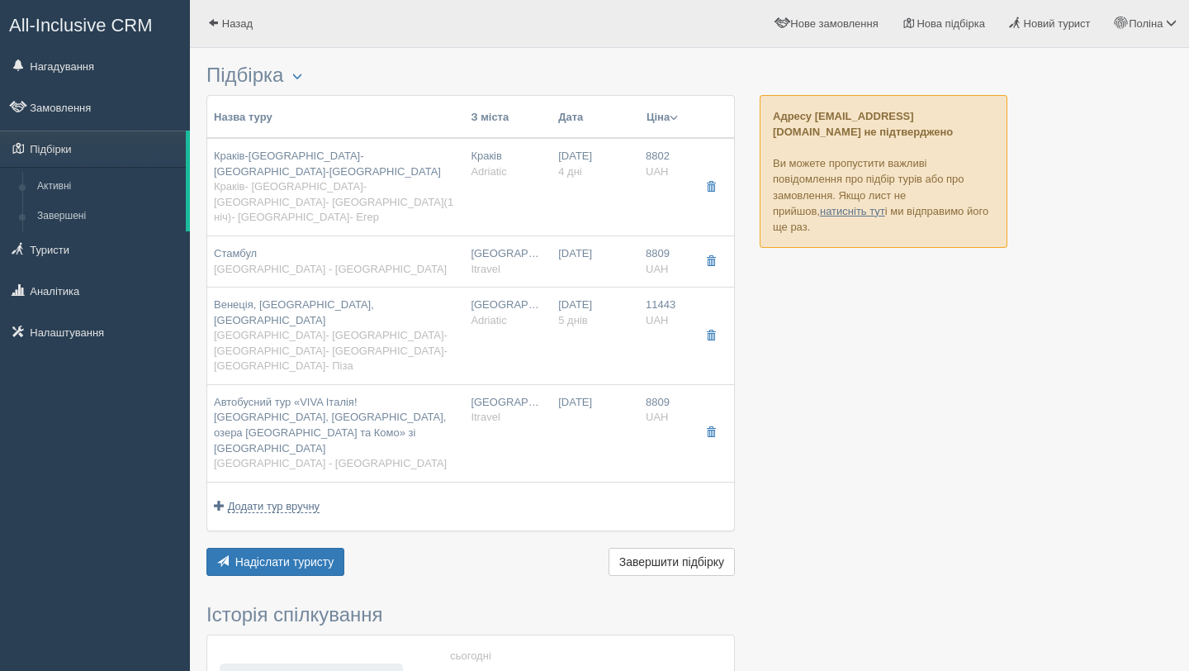
click at [662, 117] on button "Ціна" at bounding box center [662, 117] width 33 height 18
click at [628, 146] on link "Спочатку дешеві" at bounding box center [603, 140] width 160 height 27
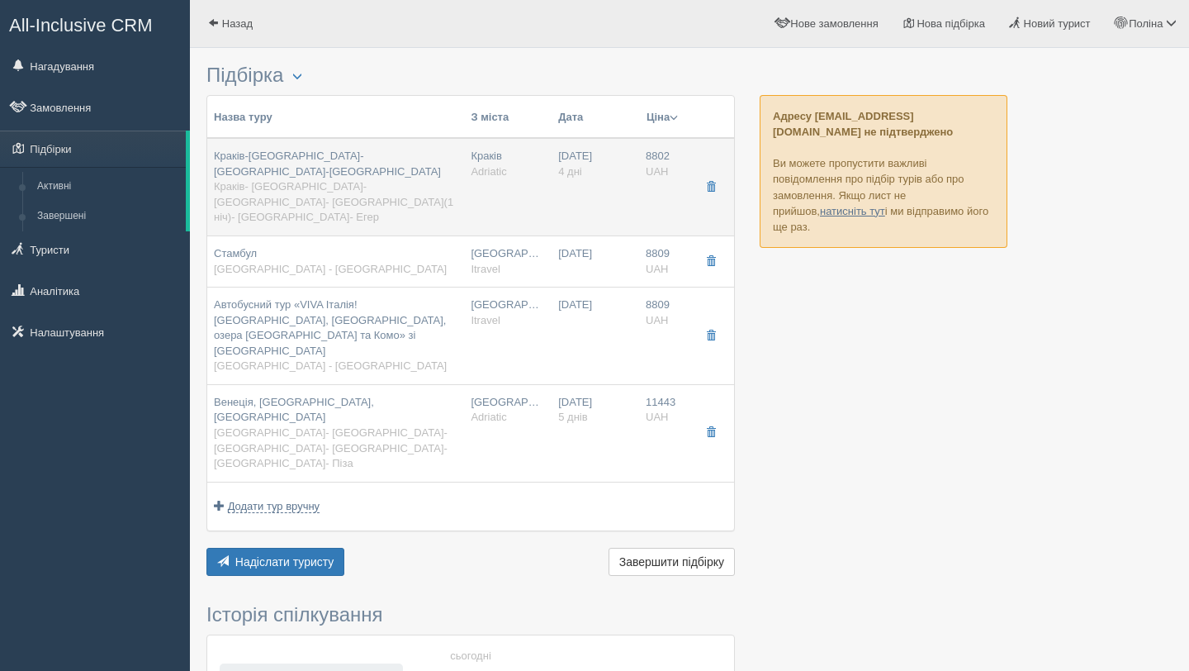
click at [505, 180] on td "Краків Adriatic" at bounding box center [508, 186] width 88 height 97
type input "Краків-[GEOGRAPHIC_DATA]-[GEOGRAPHIC_DATA]-[GEOGRAPHIC_DATA]"
type input "Краків- [GEOGRAPHIC_DATA]- [GEOGRAPHIC_DATA]- [GEOGRAPHIC_DATA](1 ніч)- [GEOGRA…"
type input "[URL][DOMAIN_NAME]"
type textarea "Lo ipsumdolo si am, co adi elitse doeius-temporin 4 utl, etdolore magn aliq eni…"
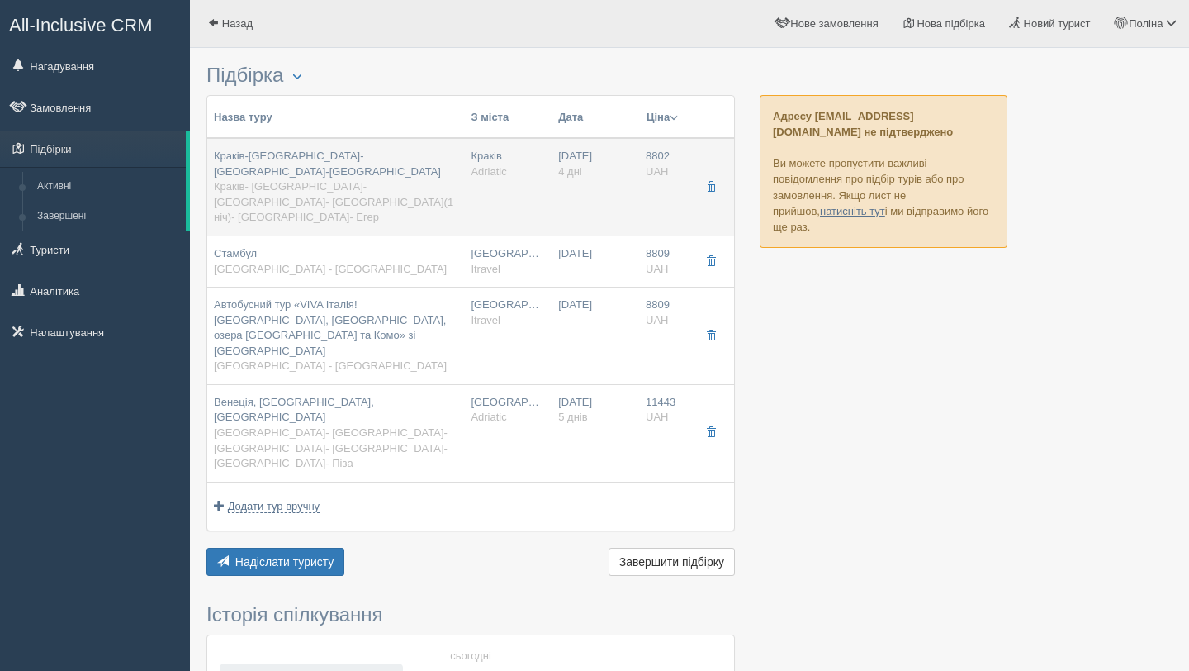
type input "Adriatic"
type input "4"
type input "8802"
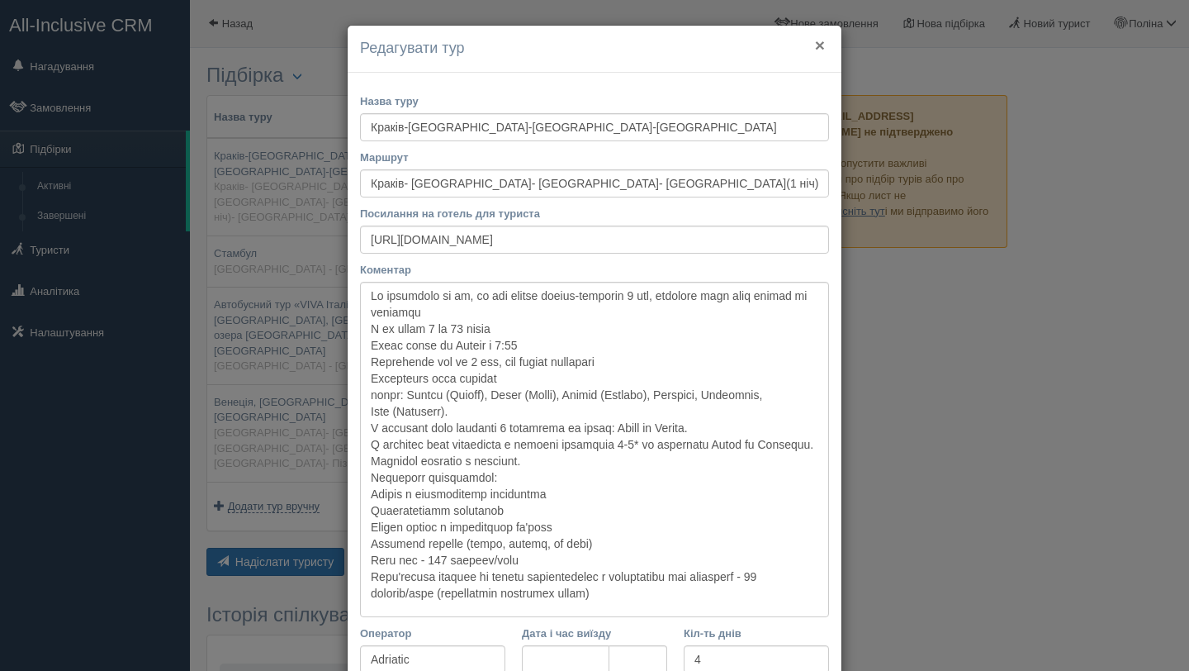
click at [822, 45] on button "×" at bounding box center [820, 44] width 10 height 17
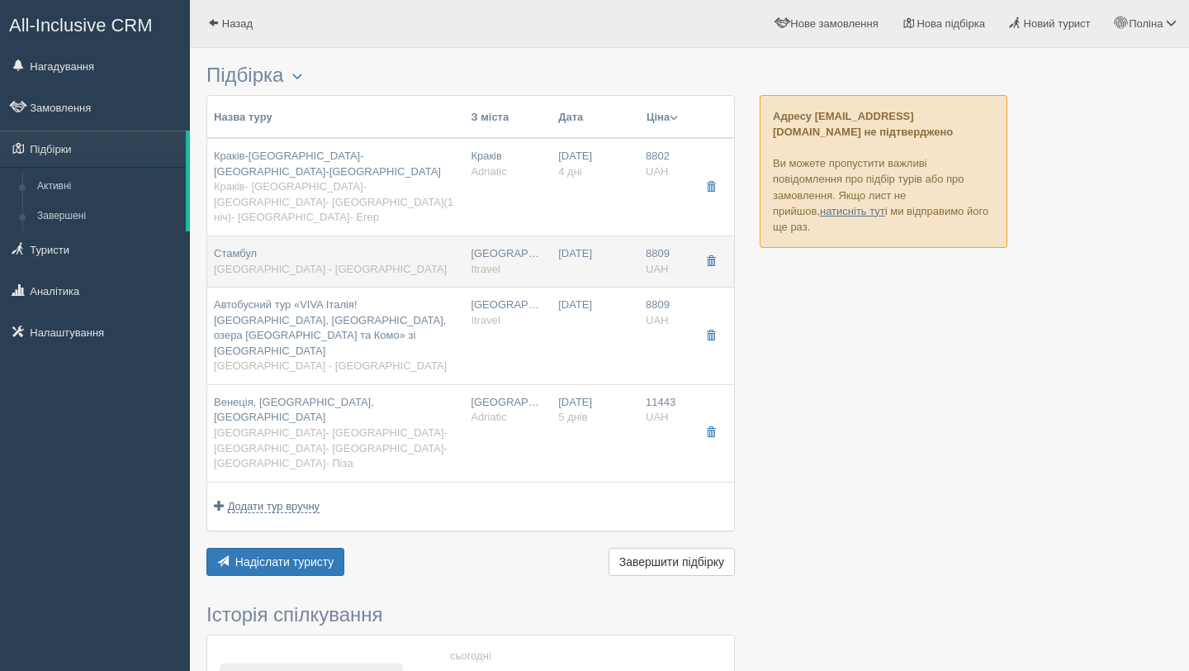
click at [474, 235] on td "[GEOGRAPHIC_DATA] Itravel" at bounding box center [508, 260] width 88 height 51
type input "Стамбул"
type input "[GEOGRAPHIC_DATA] - [GEOGRAPHIC_DATA]"
type input "[URL][DOMAIN_NAME]"
type input "Itravel"
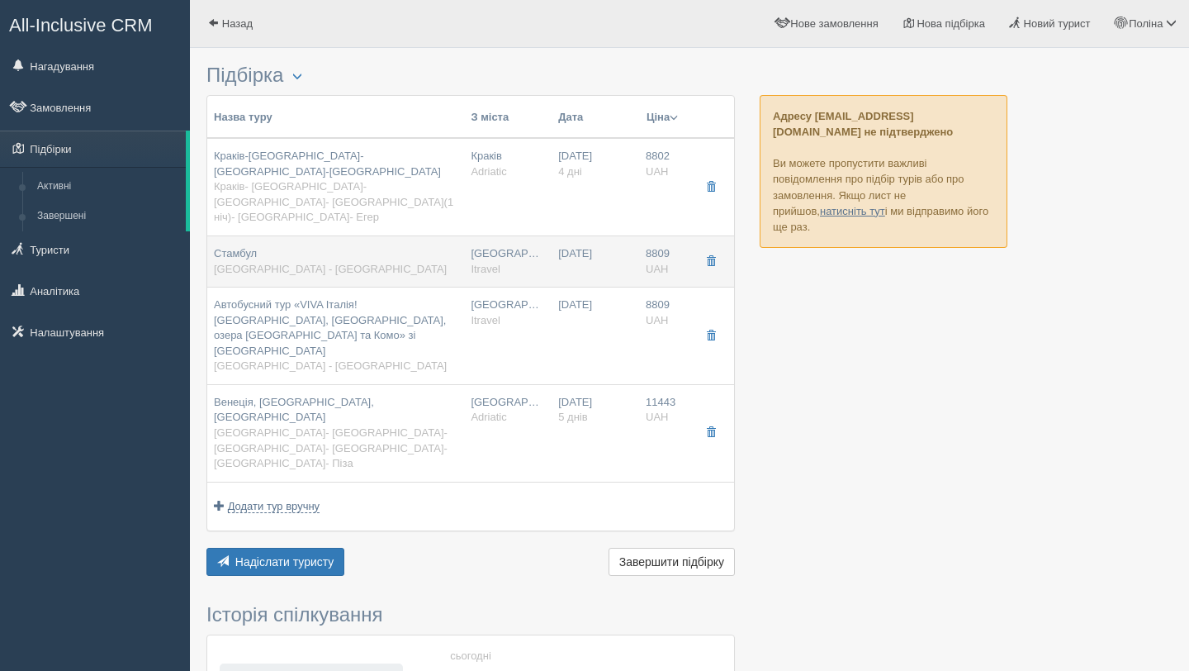
type input "8809"
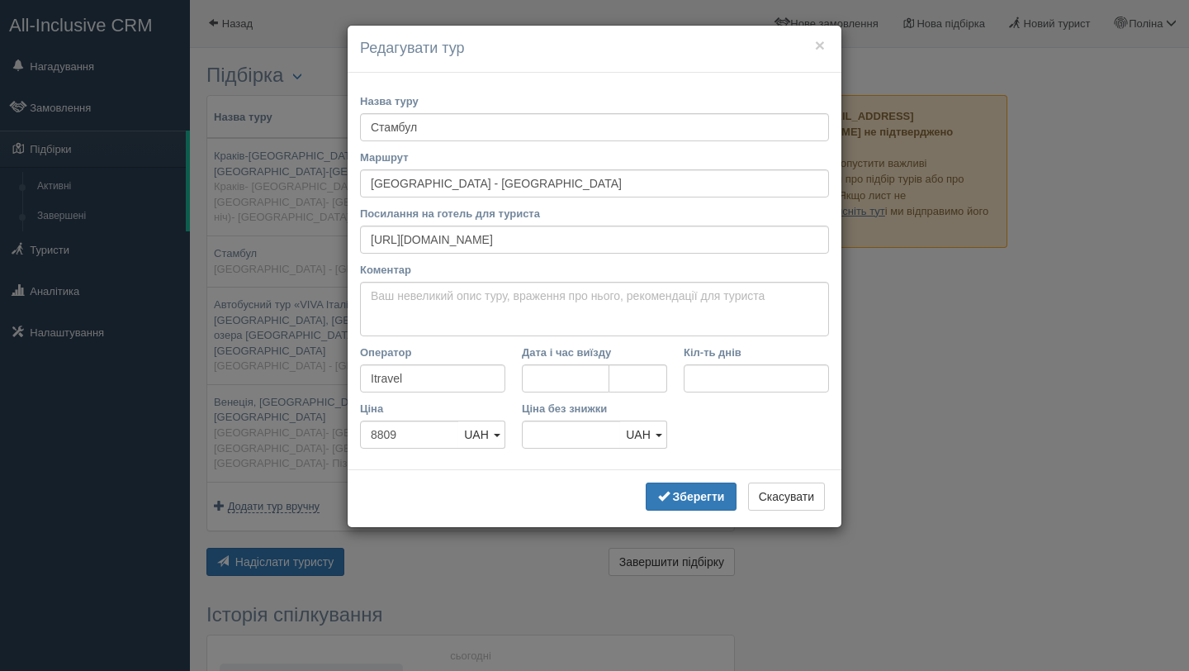
click at [813, 55] on h4 "Редагувати тур" at bounding box center [594, 48] width 469 height 21
click at [815, 51] on button "×" at bounding box center [820, 44] width 10 height 17
